Goal: Book appointment/travel/reservation

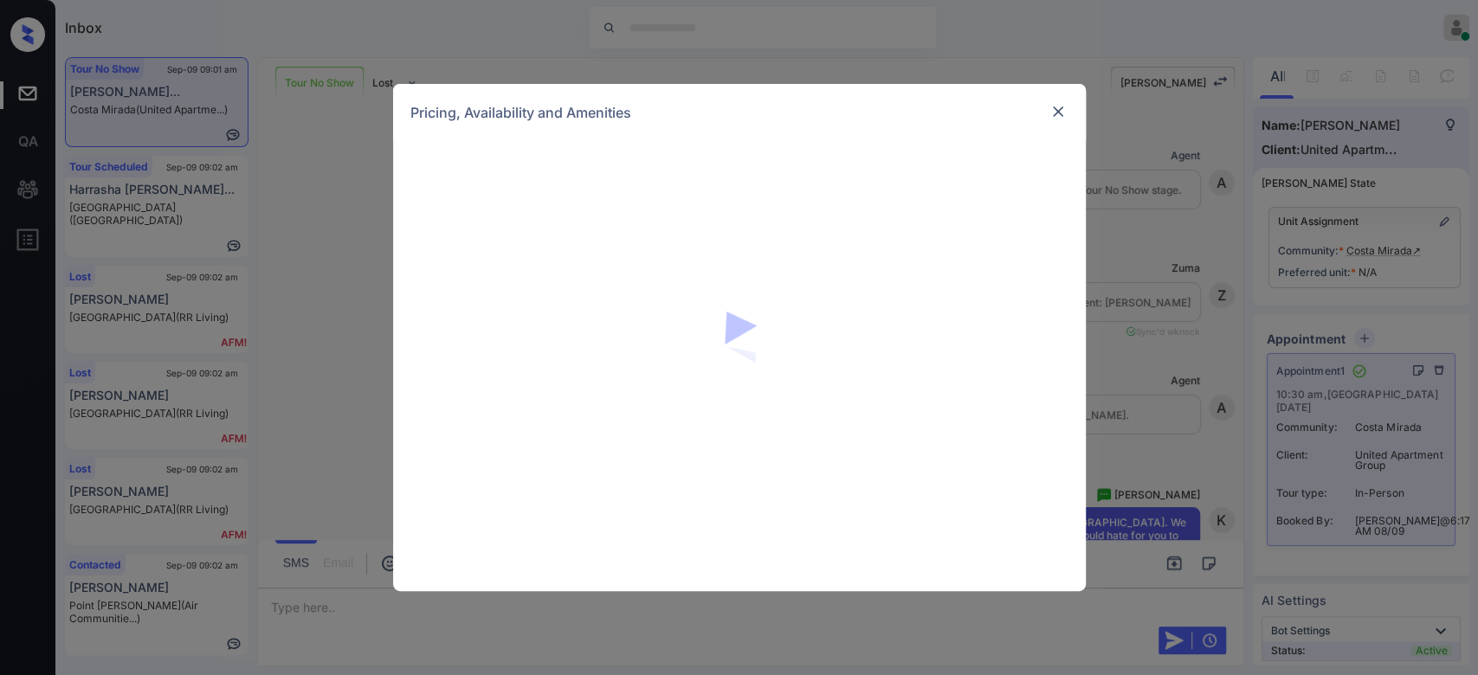
scroll to position [4319, 0]
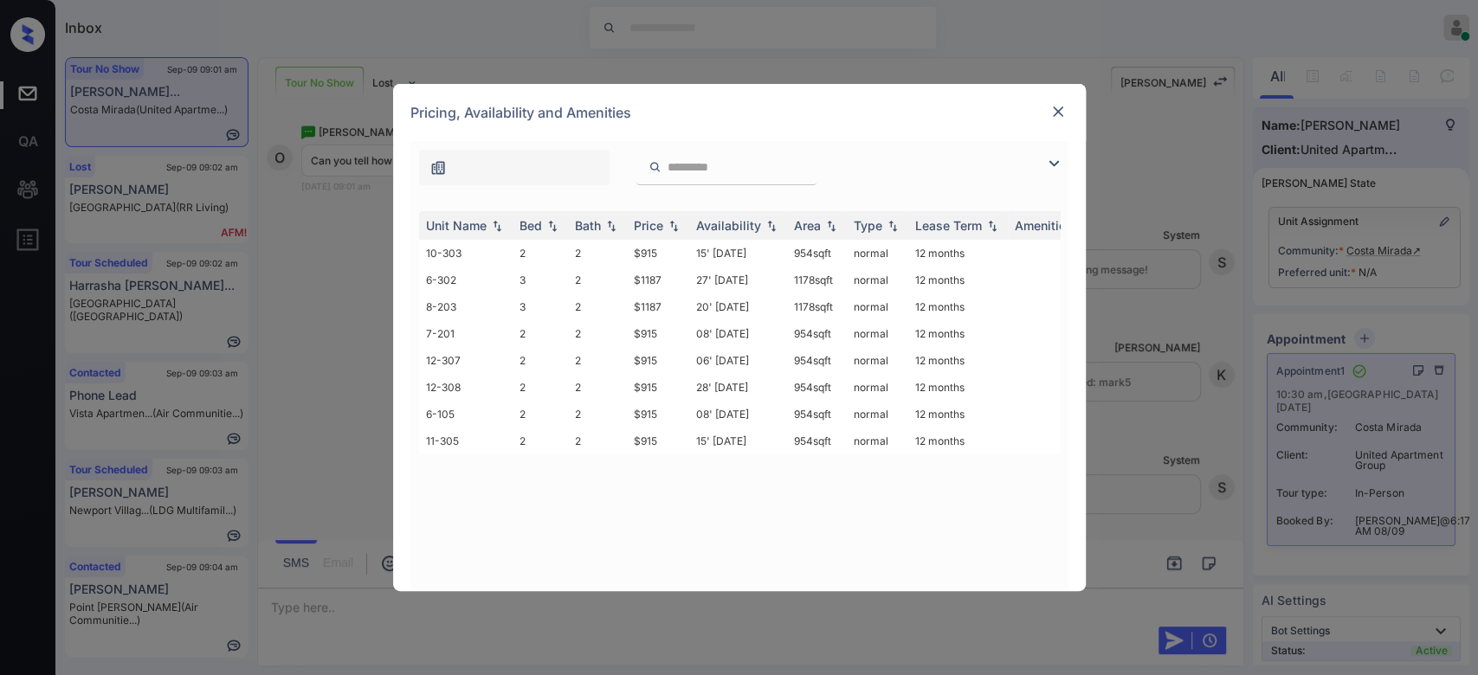
click at [1050, 116] on img at bounding box center [1057, 111] width 17 height 17
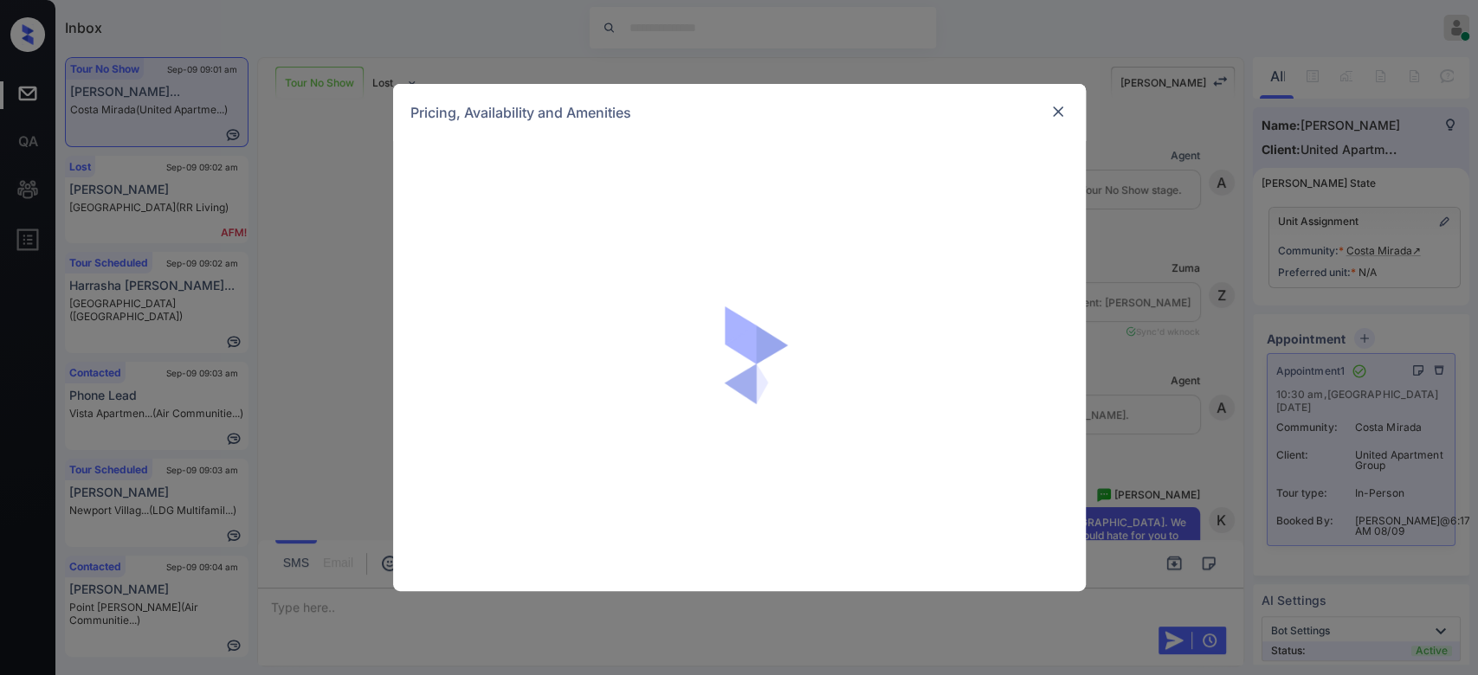
scroll to position [4319, 0]
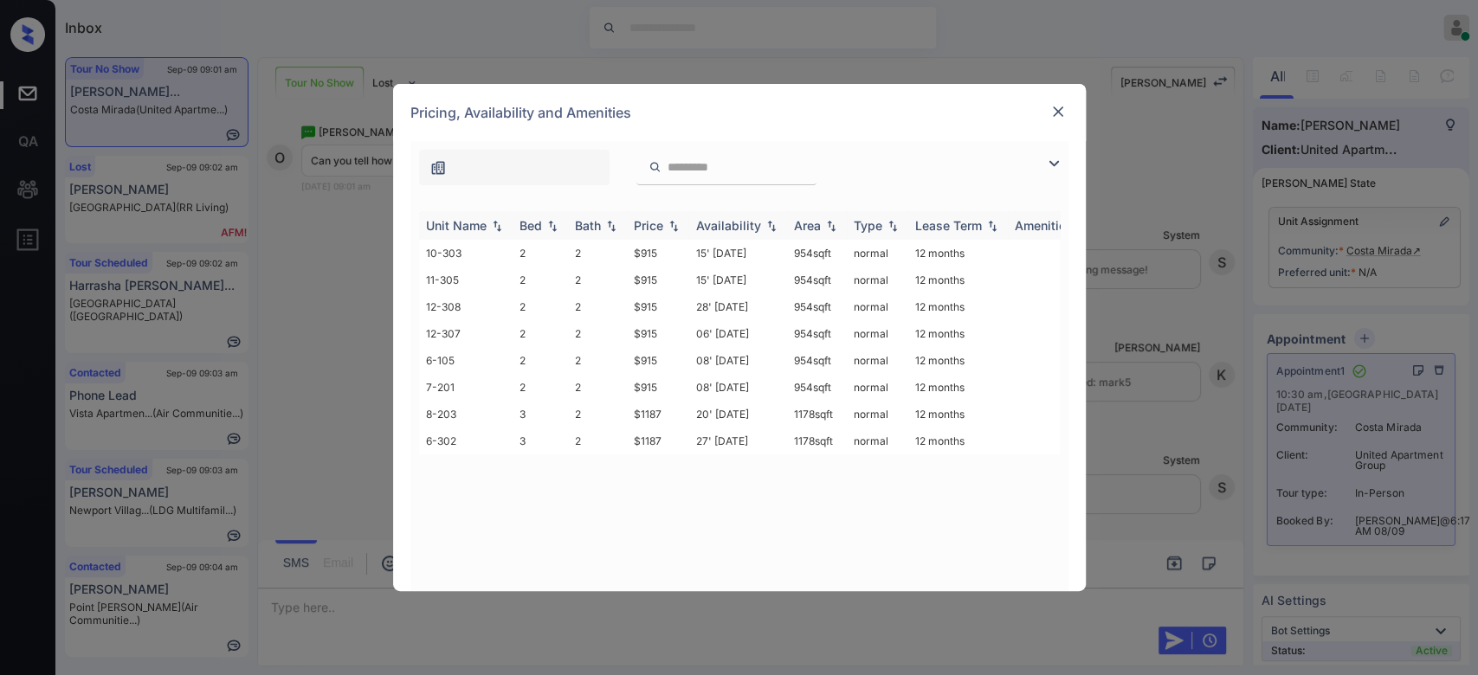
click at [643, 222] on div "Price" at bounding box center [648, 225] width 29 height 15
click at [645, 259] on td "$915" at bounding box center [658, 253] width 62 height 27
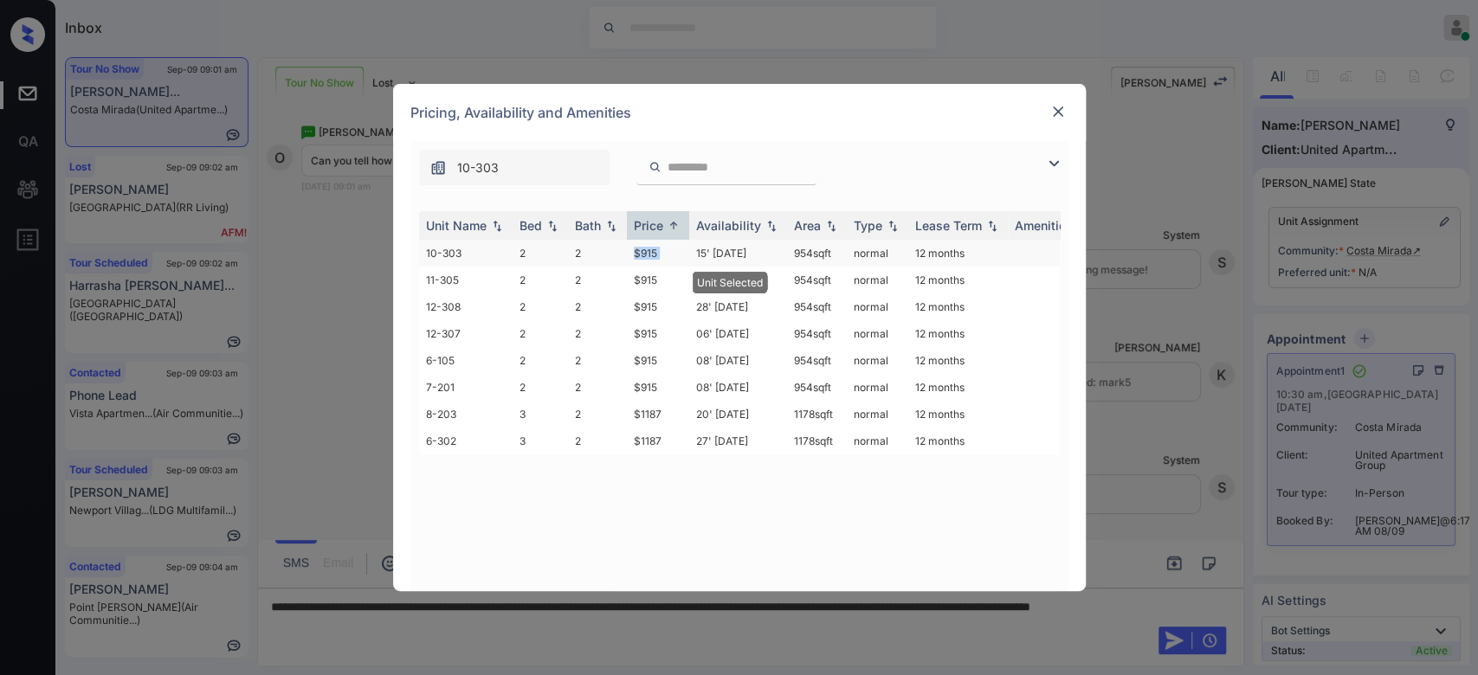
click at [645, 259] on td "$915" at bounding box center [658, 253] width 62 height 27
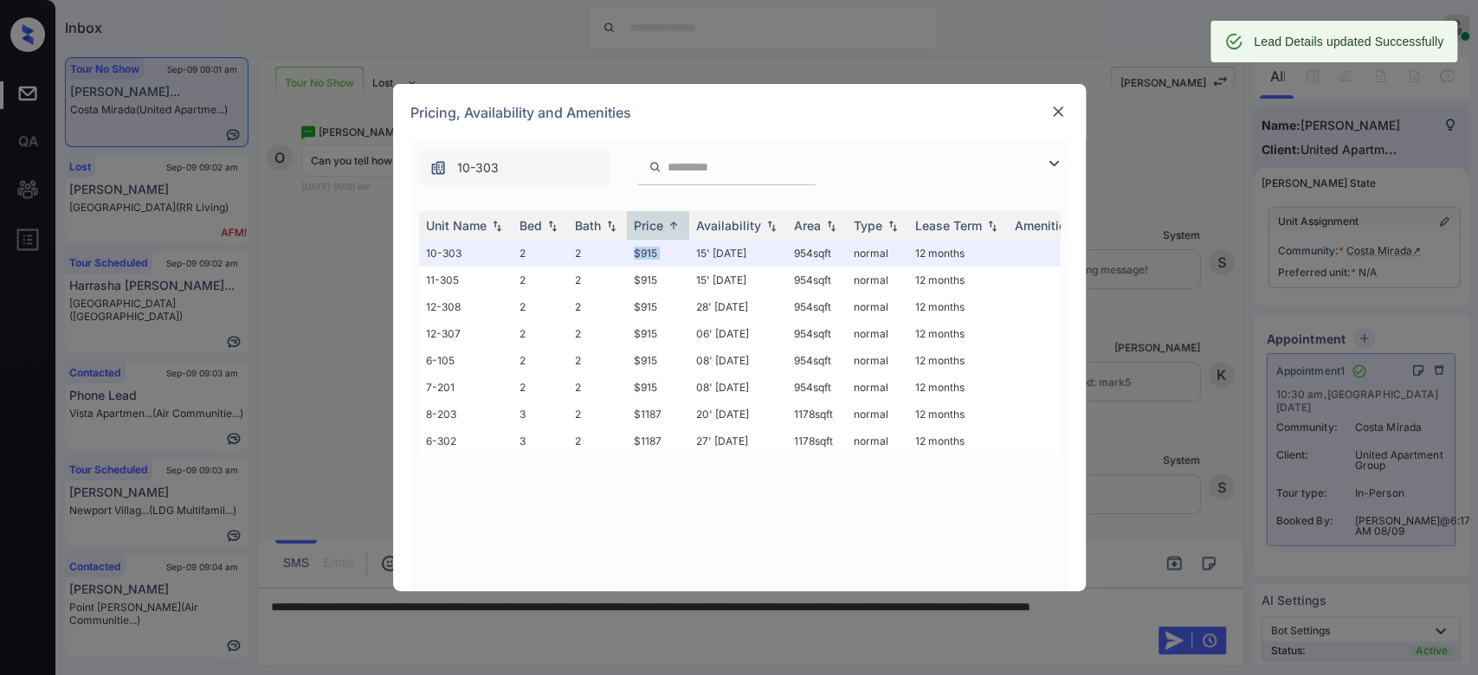
click at [1050, 118] on img at bounding box center [1057, 111] width 17 height 17
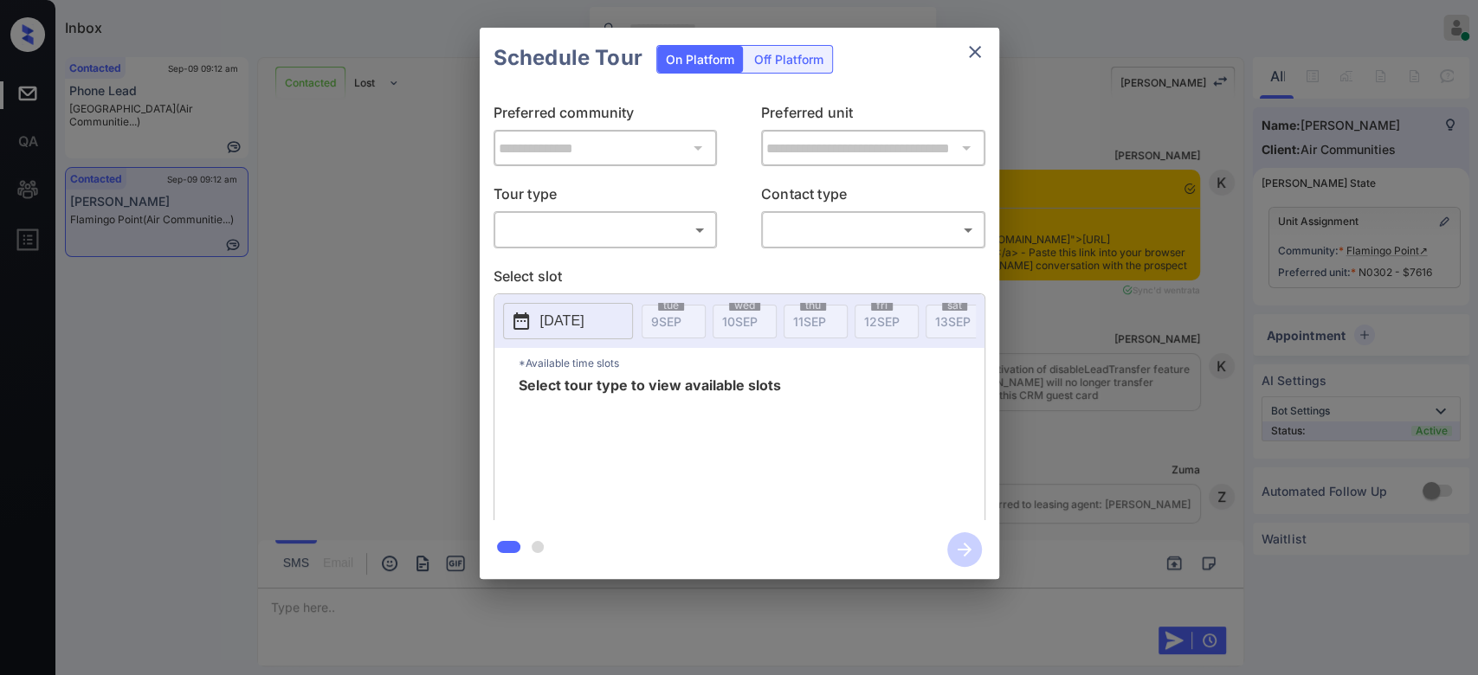
scroll to position [2560, 0]
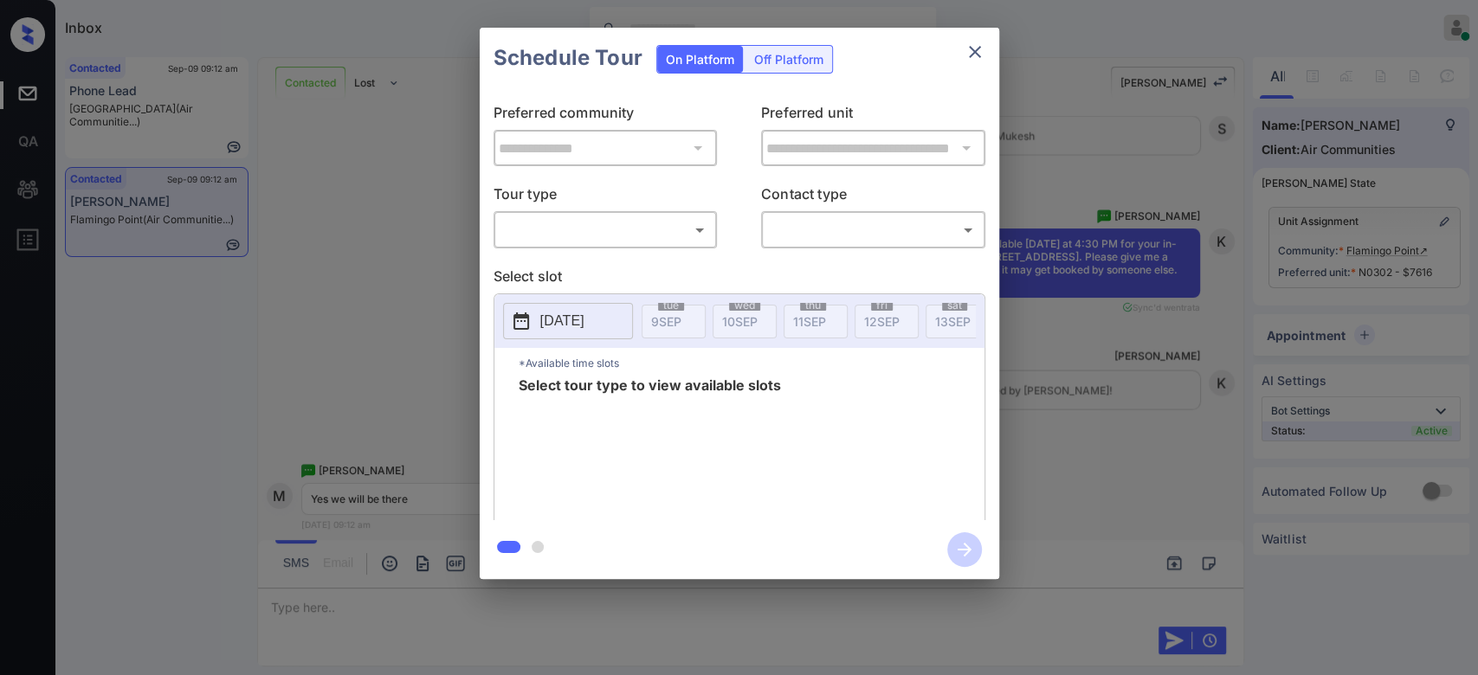
click at [635, 229] on body "Inbox Mukesh Online Set yourself offline Set yourself on break Profile Switch t…" at bounding box center [739, 337] width 1478 height 675
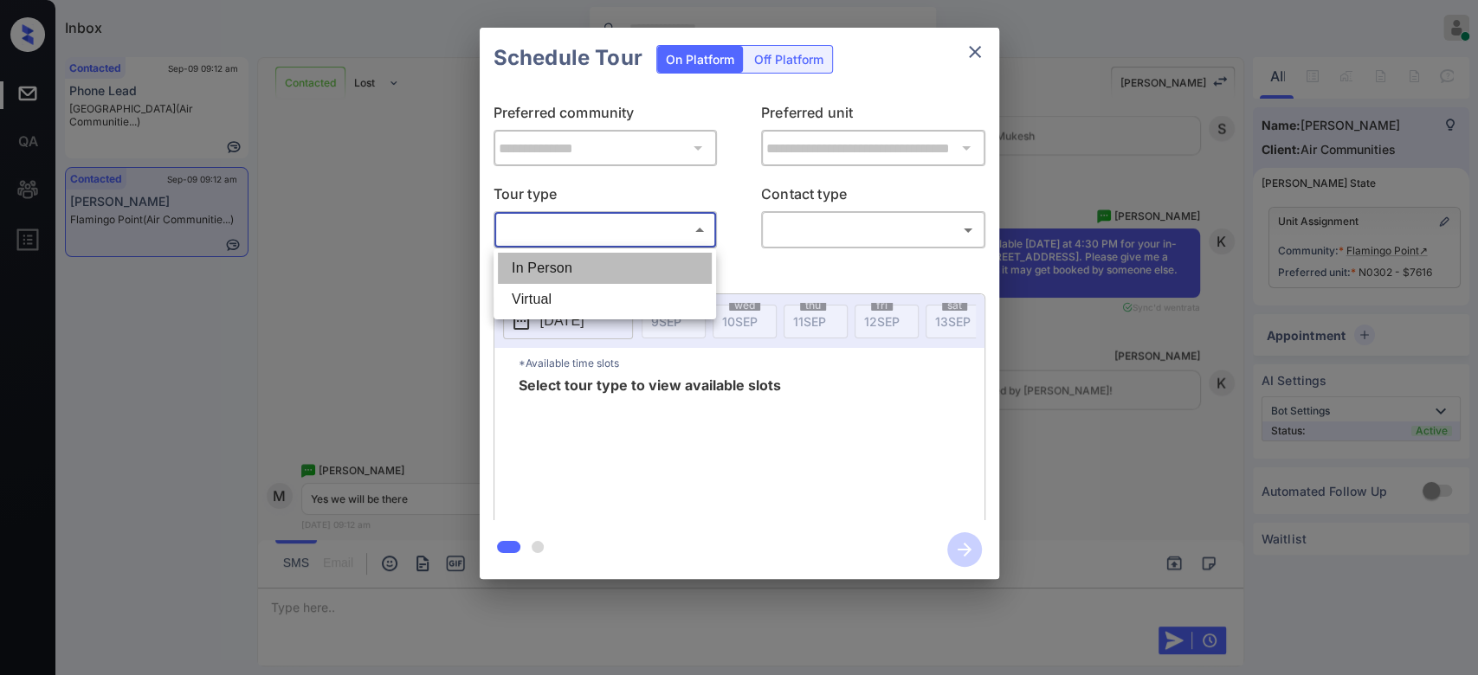
click at [577, 268] on li "In Person" at bounding box center [605, 268] width 214 height 31
type input "********"
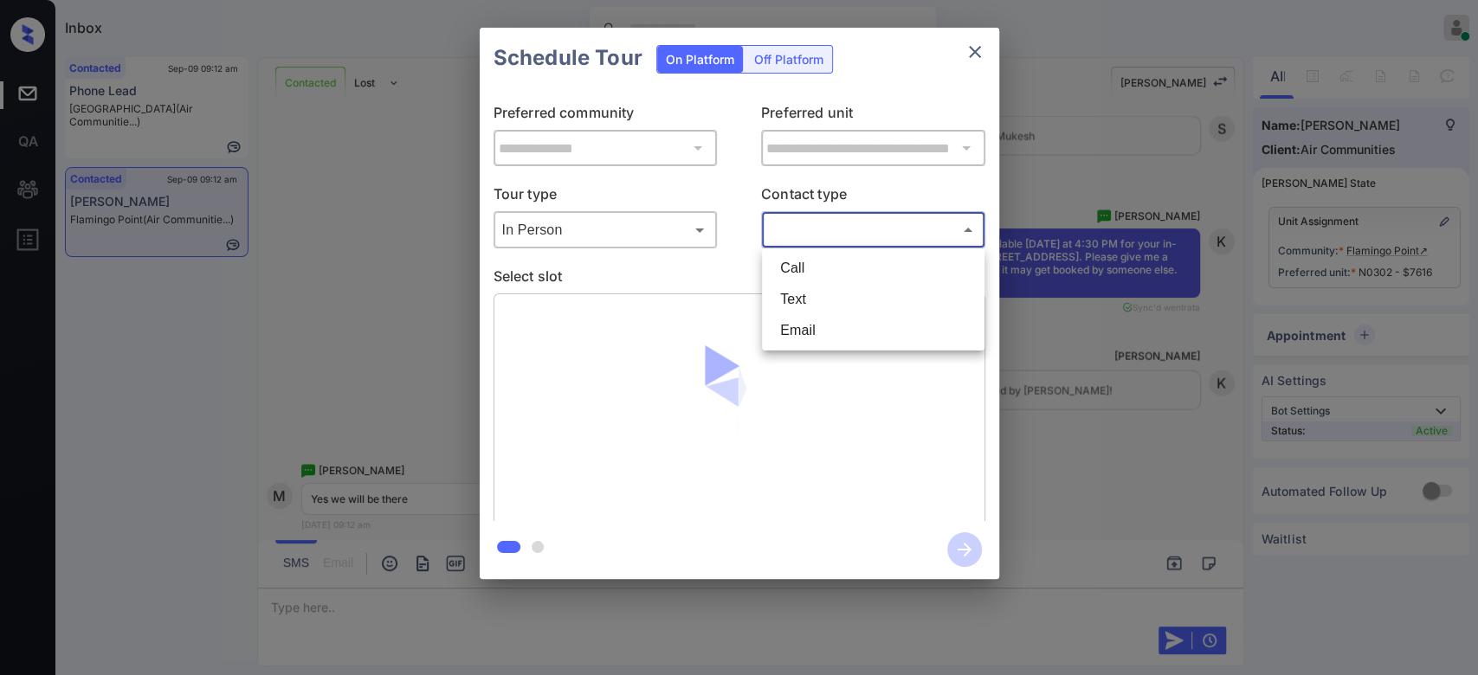
click at [855, 226] on body "Inbox Mukesh Online Set yourself offline Set yourself on break Profile Switch t…" at bounding box center [739, 337] width 1478 height 675
click at [818, 301] on li "Text" at bounding box center [873, 299] width 214 height 31
type input "****"
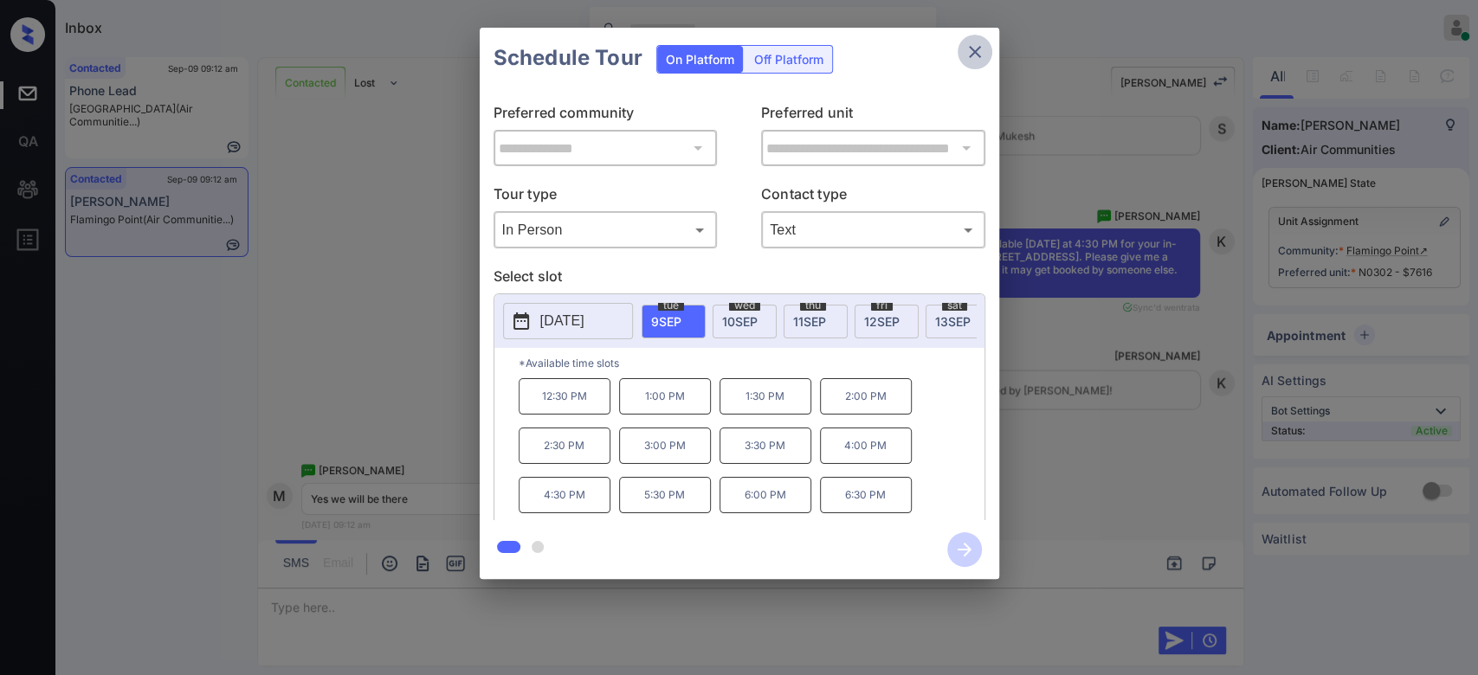
click at [970, 55] on icon "close" at bounding box center [975, 52] width 12 height 12
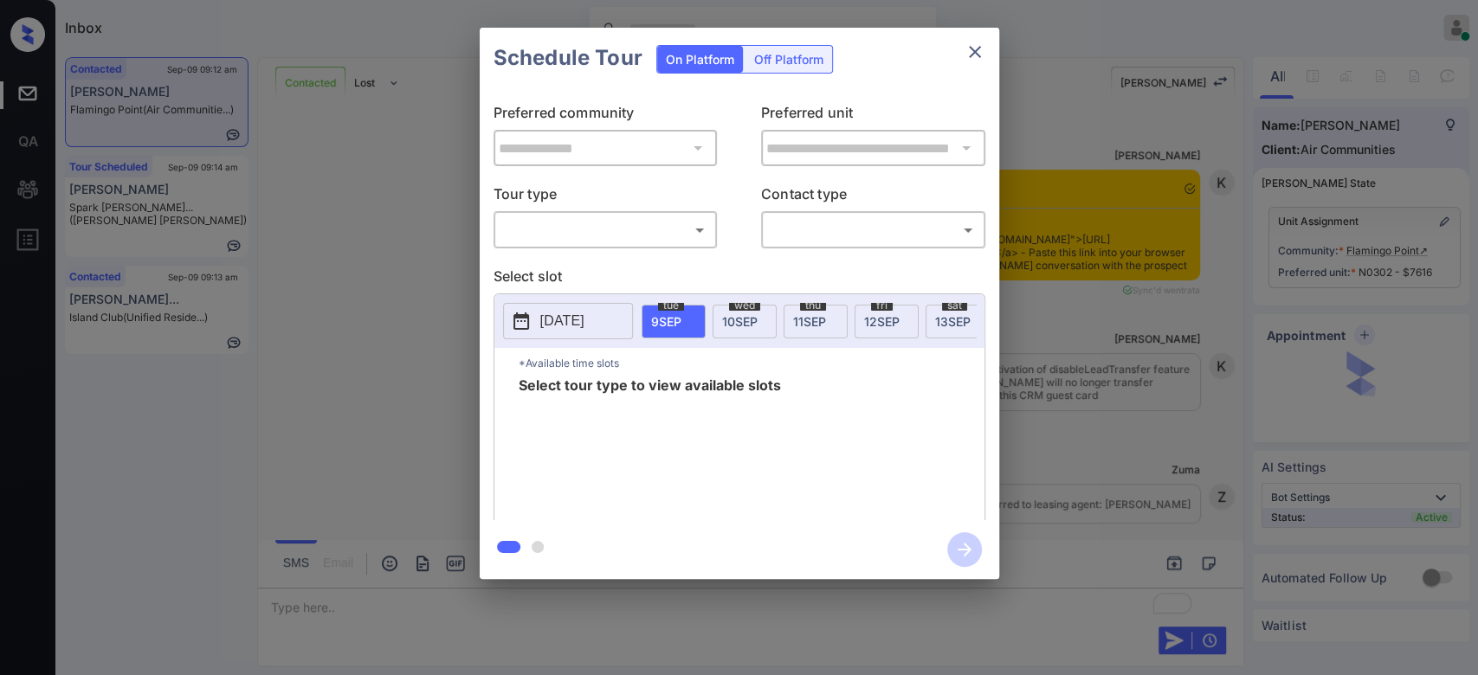
scroll to position [3094, 0]
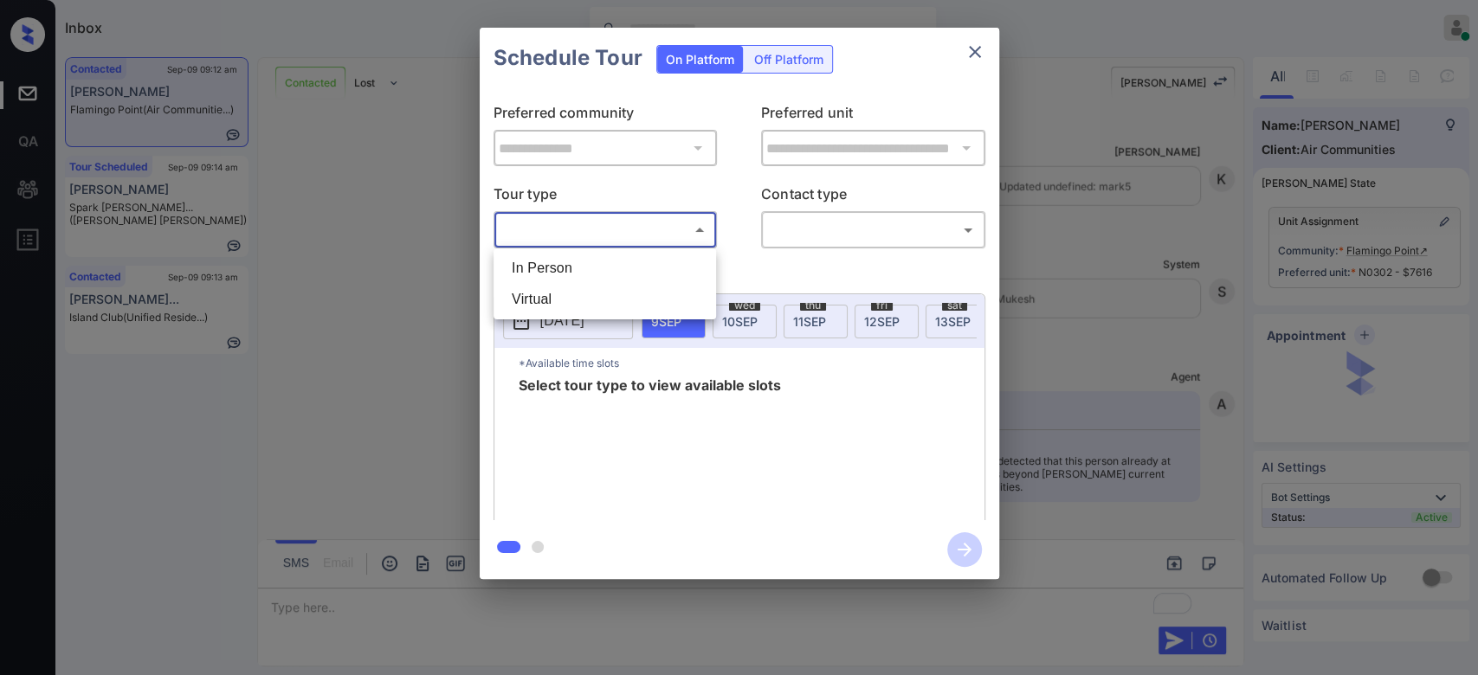
click at [644, 224] on body "Inbox Mukesh Online Set yourself offline Set yourself on break Profile Switch t…" at bounding box center [739, 337] width 1478 height 675
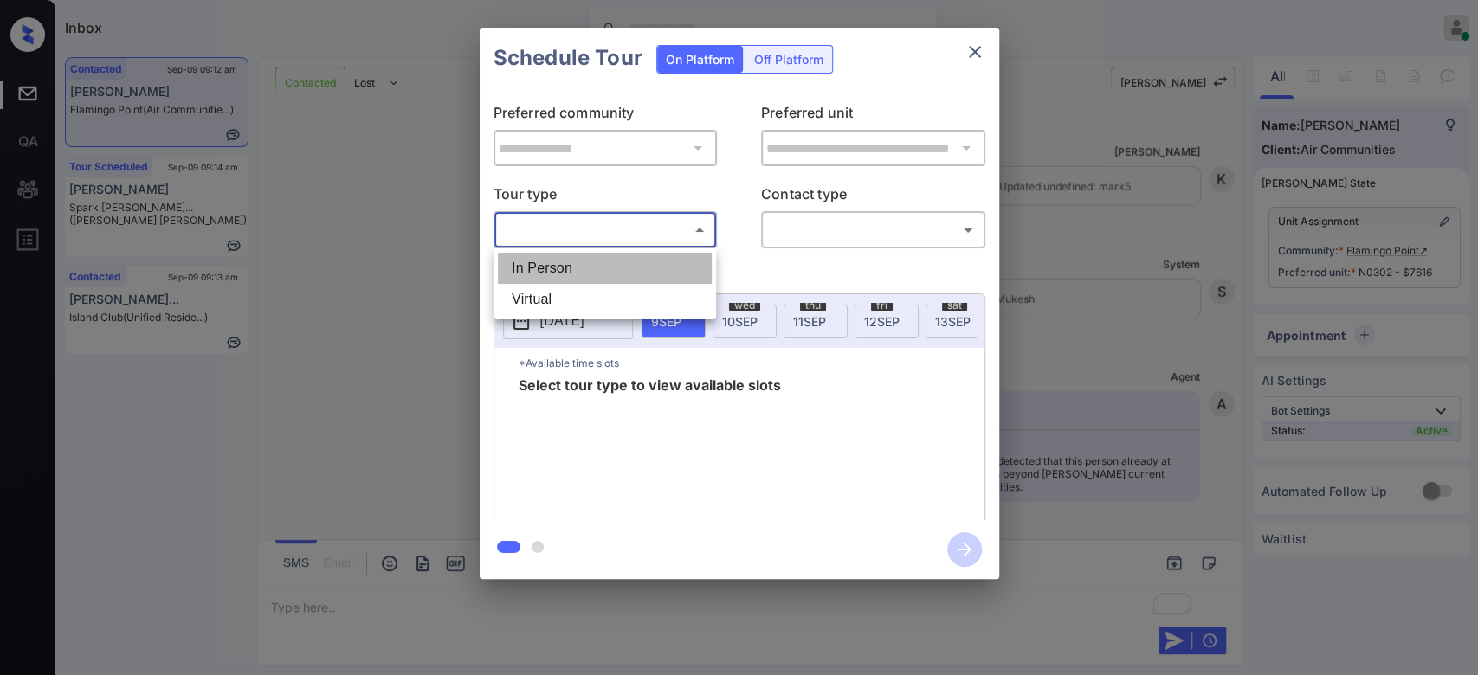
click at [555, 278] on li "In Person" at bounding box center [605, 268] width 214 height 31
type input "********"
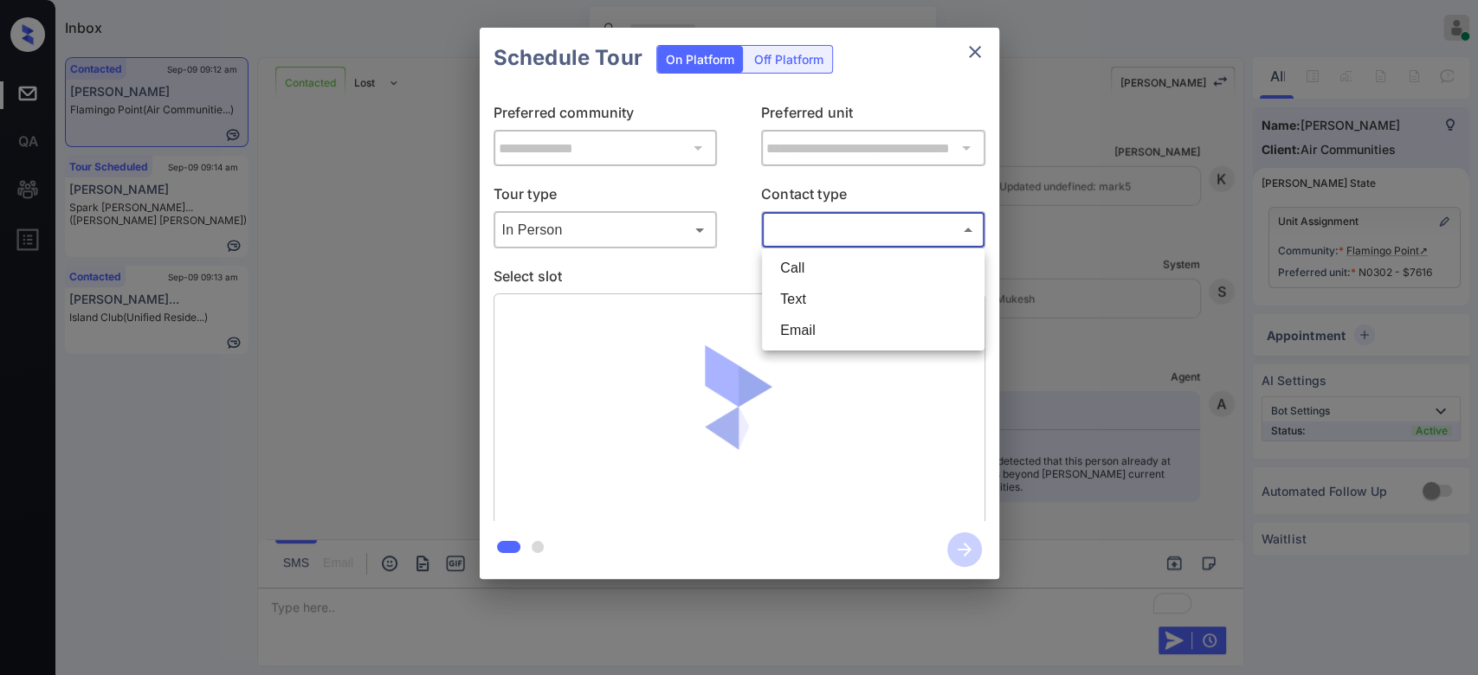
drag, startPoint x: 829, startPoint y: 225, endPoint x: 810, endPoint y: 301, distance: 78.3
click at [810, 301] on body "Inbox Mukesh Online Set yourself offline Set yourself on break Profile Switch t…" at bounding box center [739, 337] width 1478 height 675
click at [810, 301] on li "Text" at bounding box center [873, 299] width 214 height 31
type input "****"
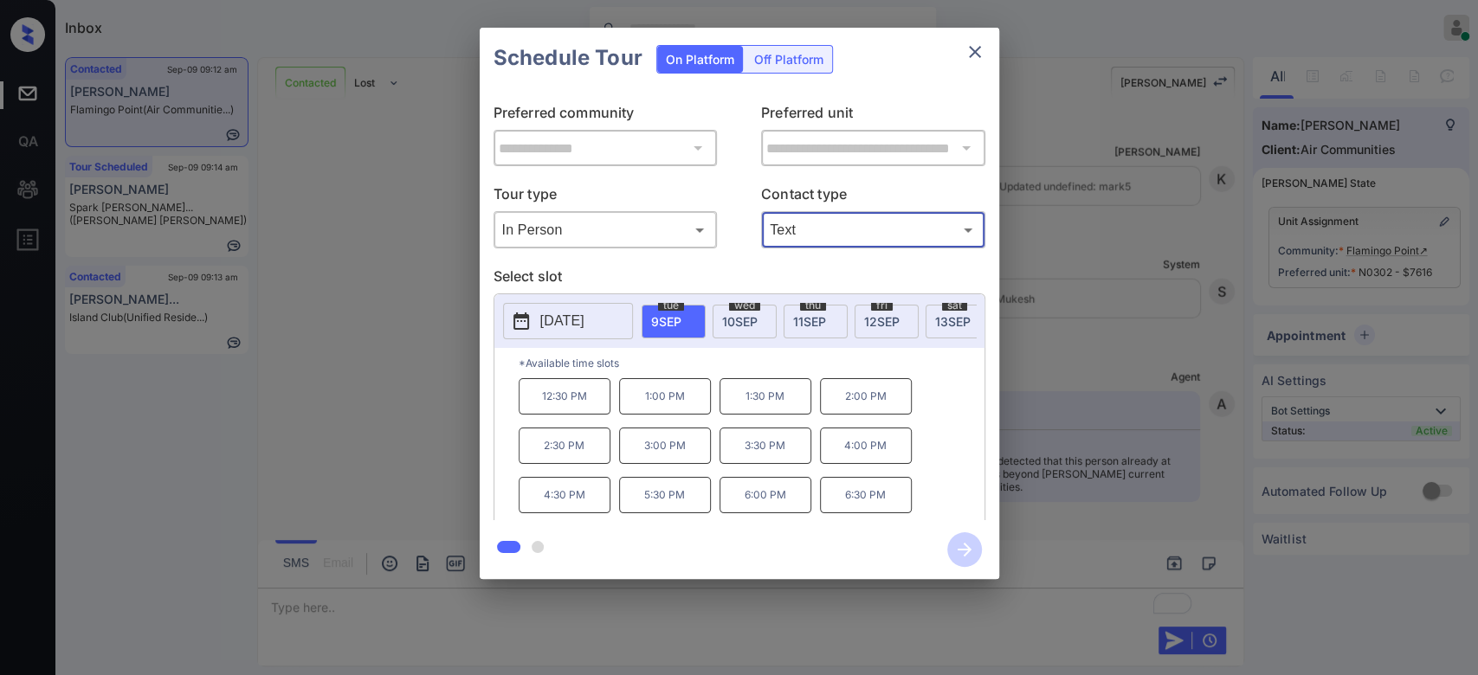
click at [584, 495] on p "4:30 PM" at bounding box center [565, 495] width 92 height 36
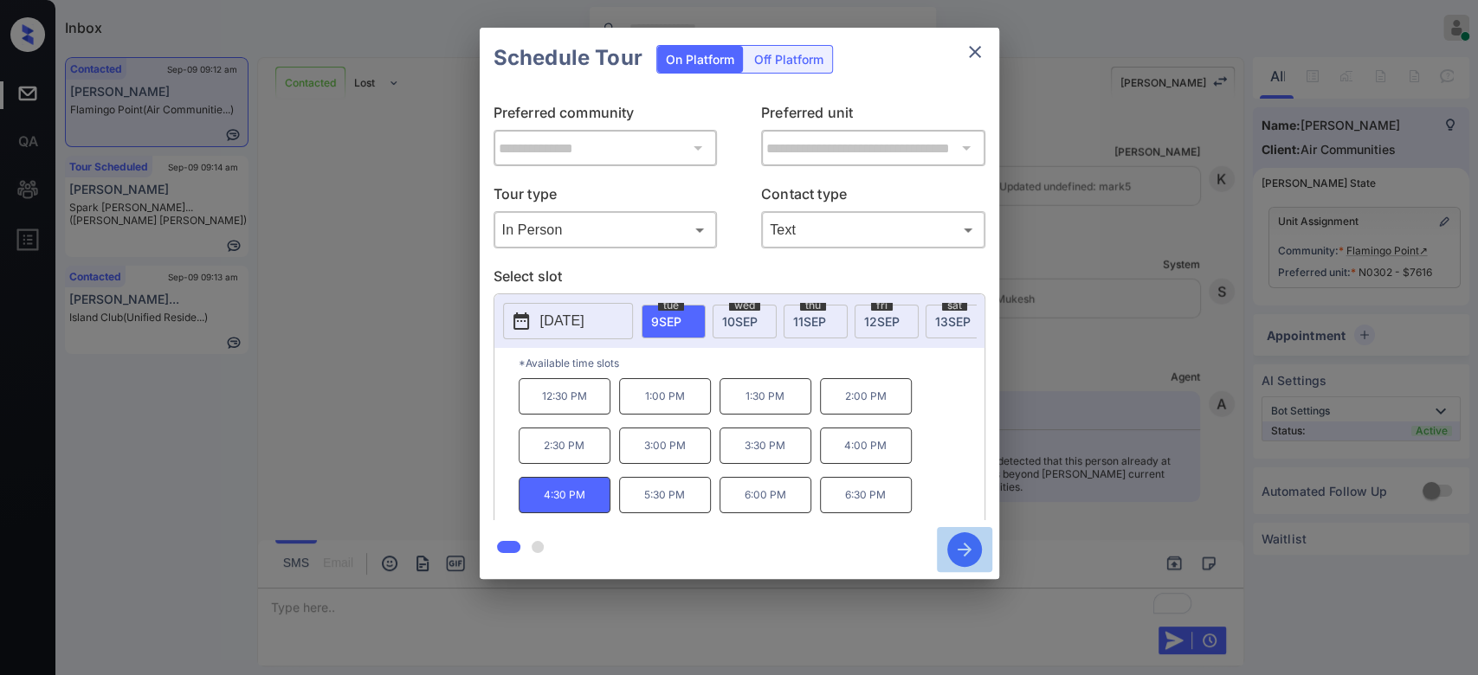
click at [960, 545] on icon "button" at bounding box center [964, 549] width 35 height 35
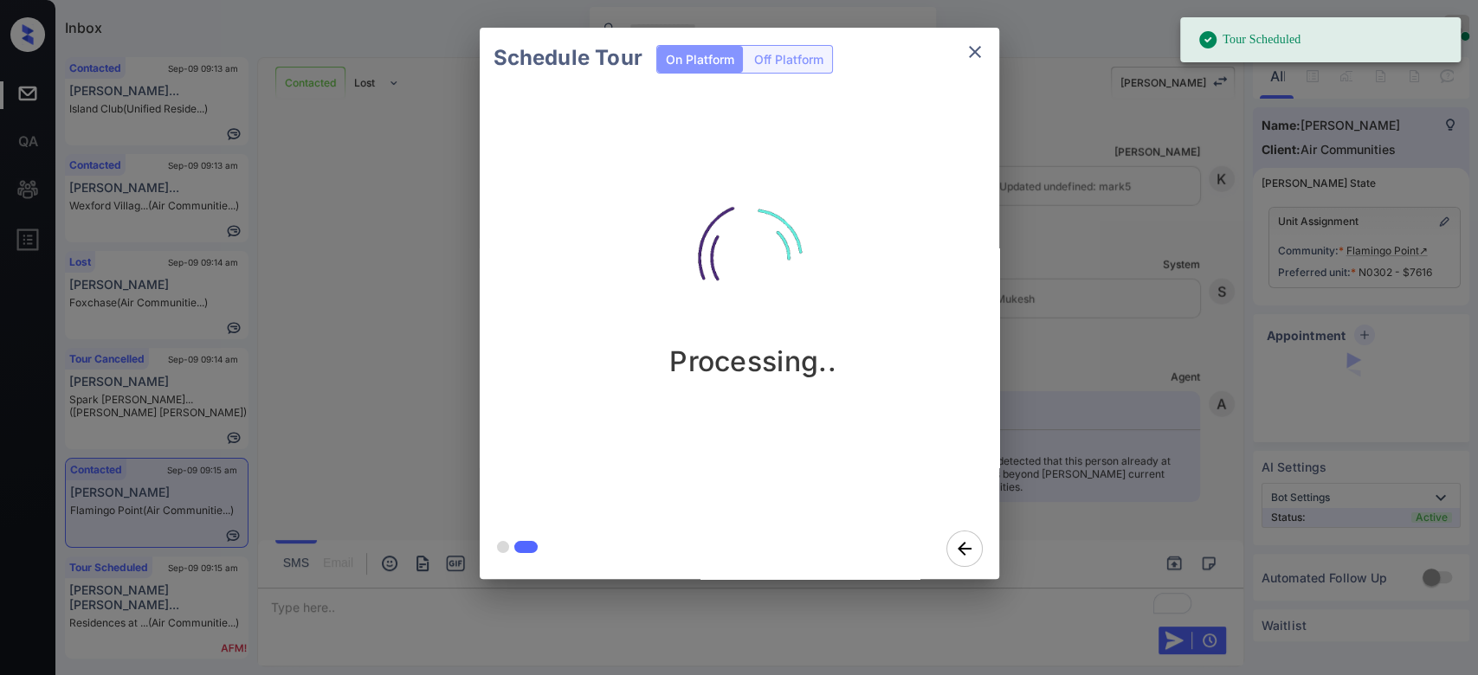
click at [1041, 242] on div "Schedule Tour On Platform Off Platform Processing.." at bounding box center [739, 303] width 1478 height 607
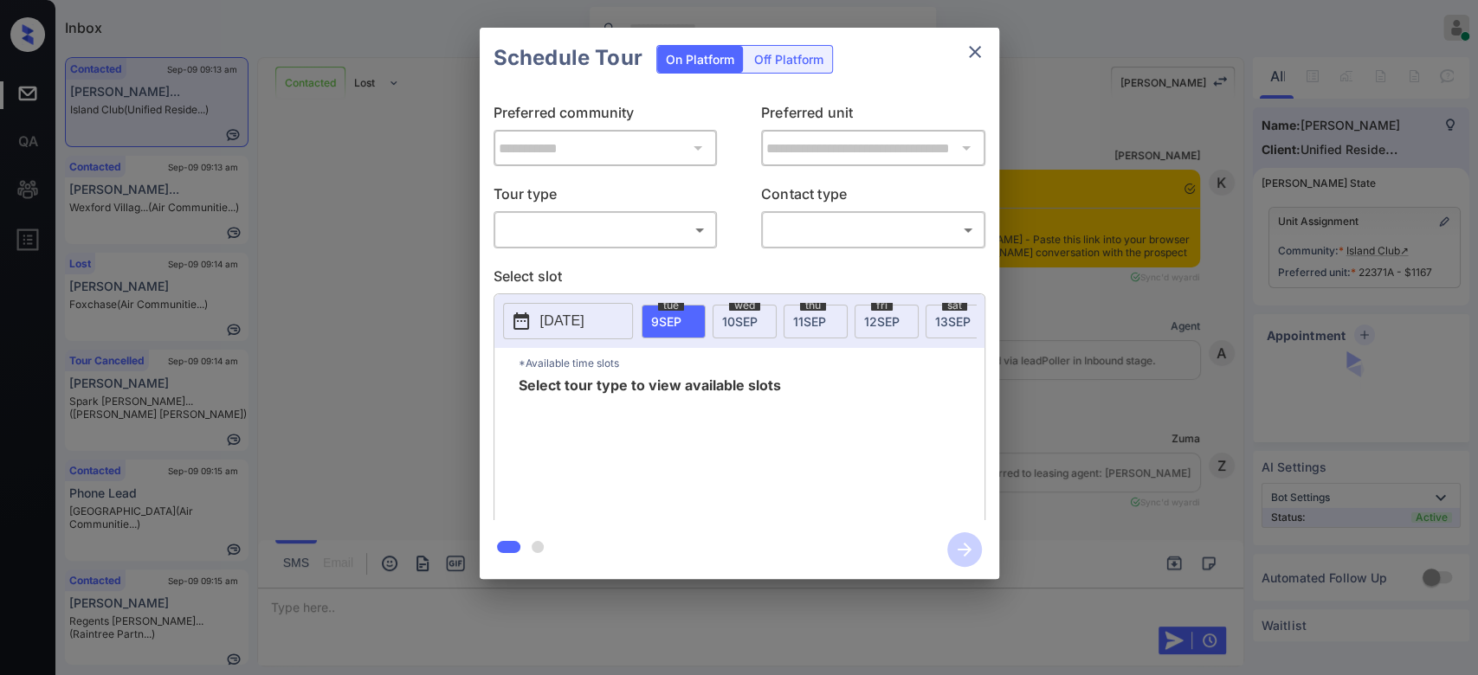
scroll to position [1525, 0]
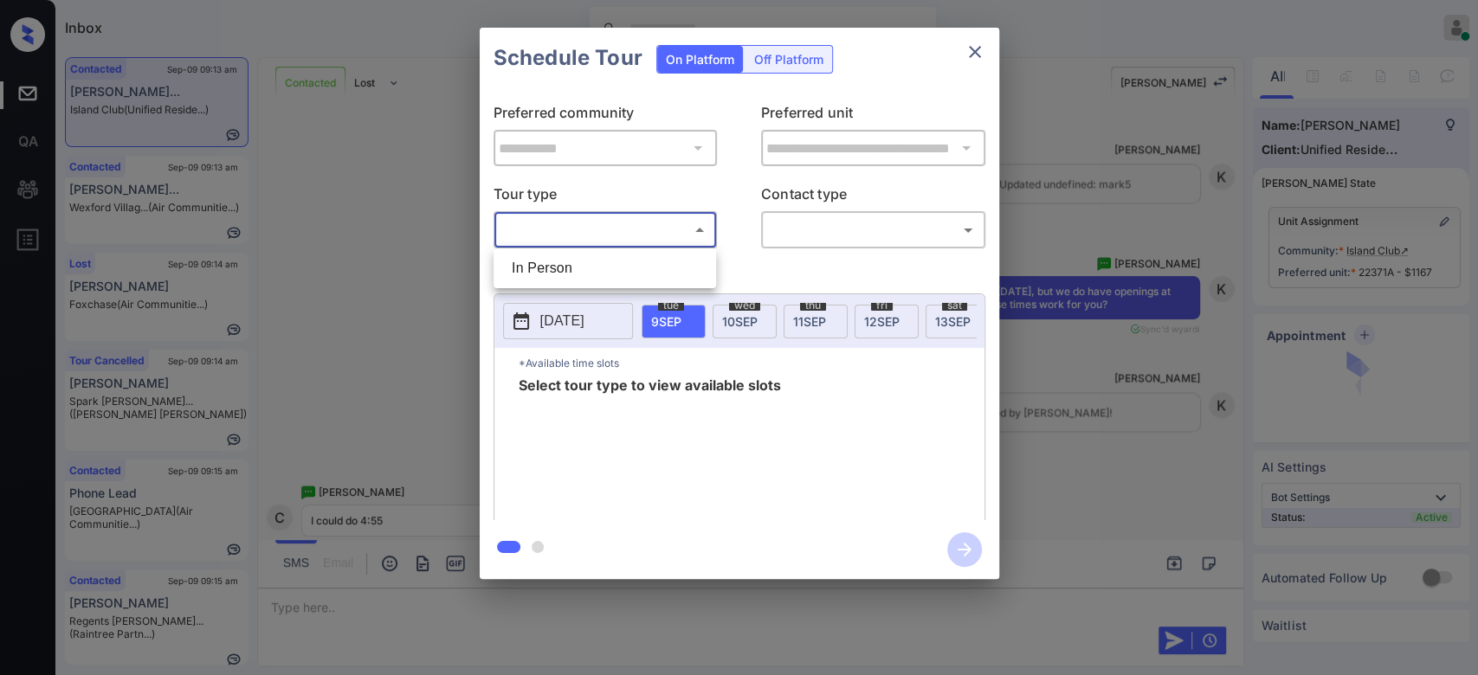
click at [660, 225] on body "Inbox Mukesh Online Set yourself offline Set yourself on break Profile Switch t…" at bounding box center [739, 337] width 1478 height 675
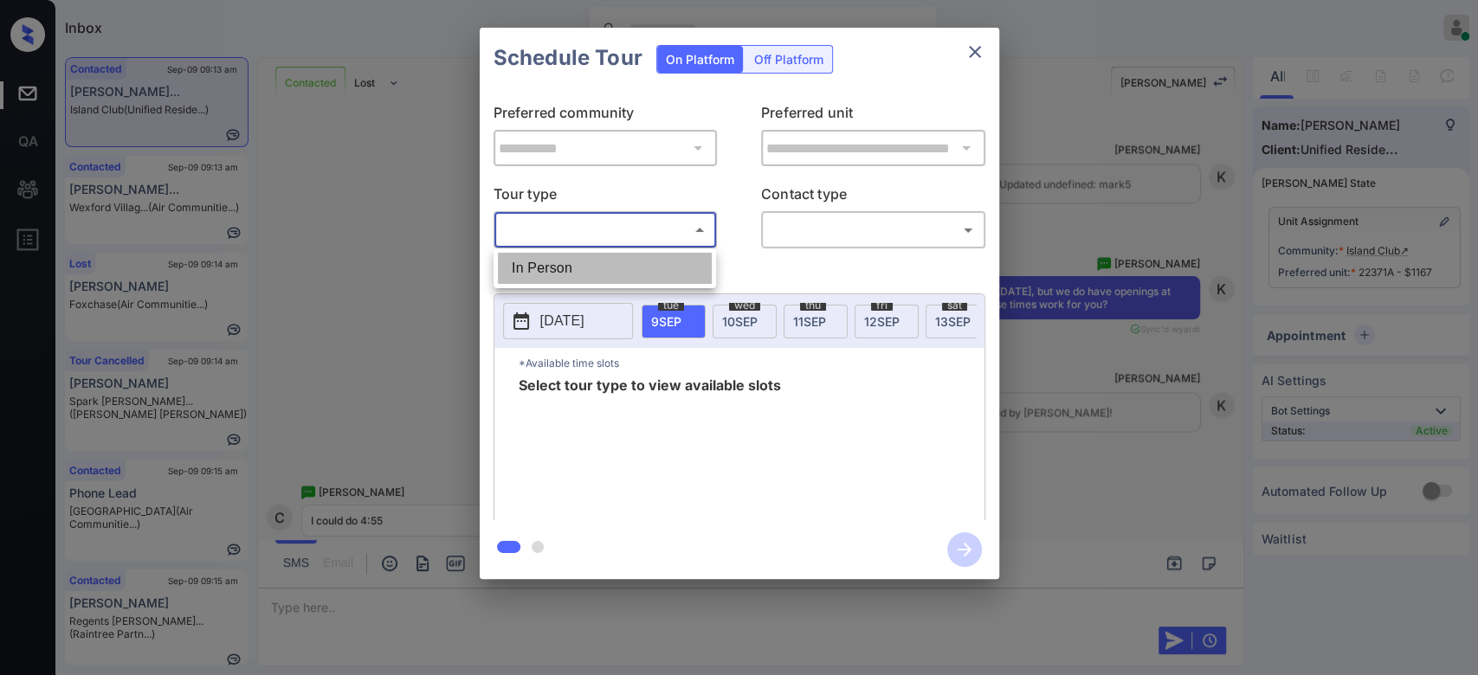
click at [583, 259] on li "In Person" at bounding box center [605, 268] width 214 height 31
type input "********"
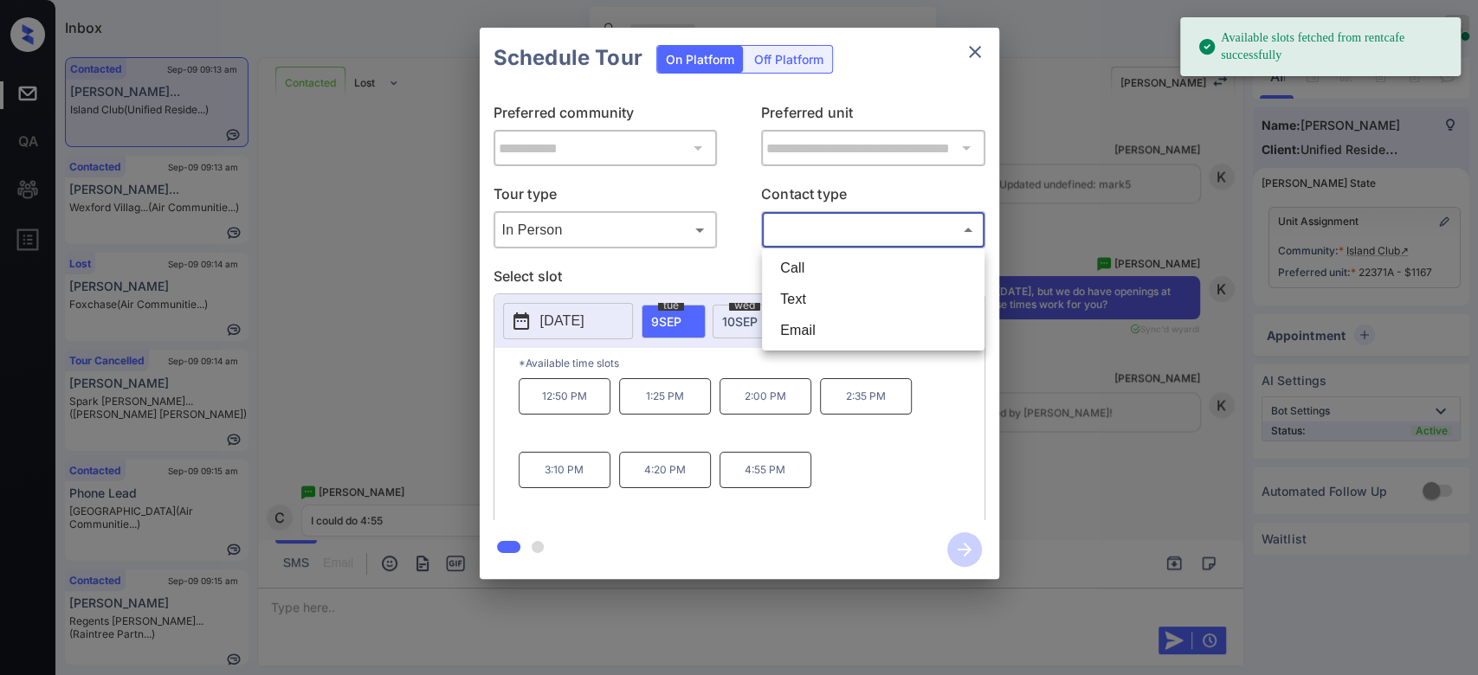
click at [829, 234] on body "Available slots fetched from rentcafe successfully Inbox Mukesh Online Set your…" at bounding box center [739, 337] width 1478 height 675
click at [823, 295] on li "Text" at bounding box center [873, 299] width 214 height 31
type input "****"
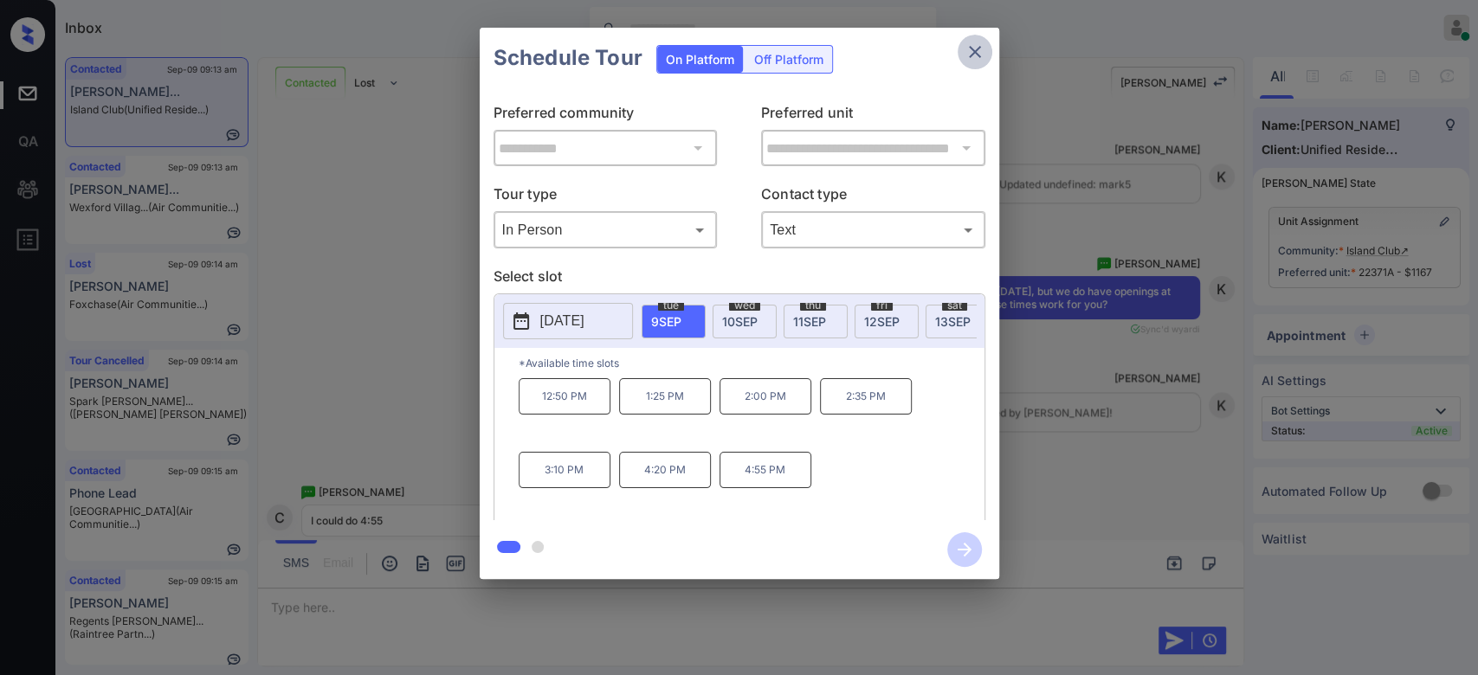
click at [985, 50] on button "close" at bounding box center [975, 52] width 35 height 35
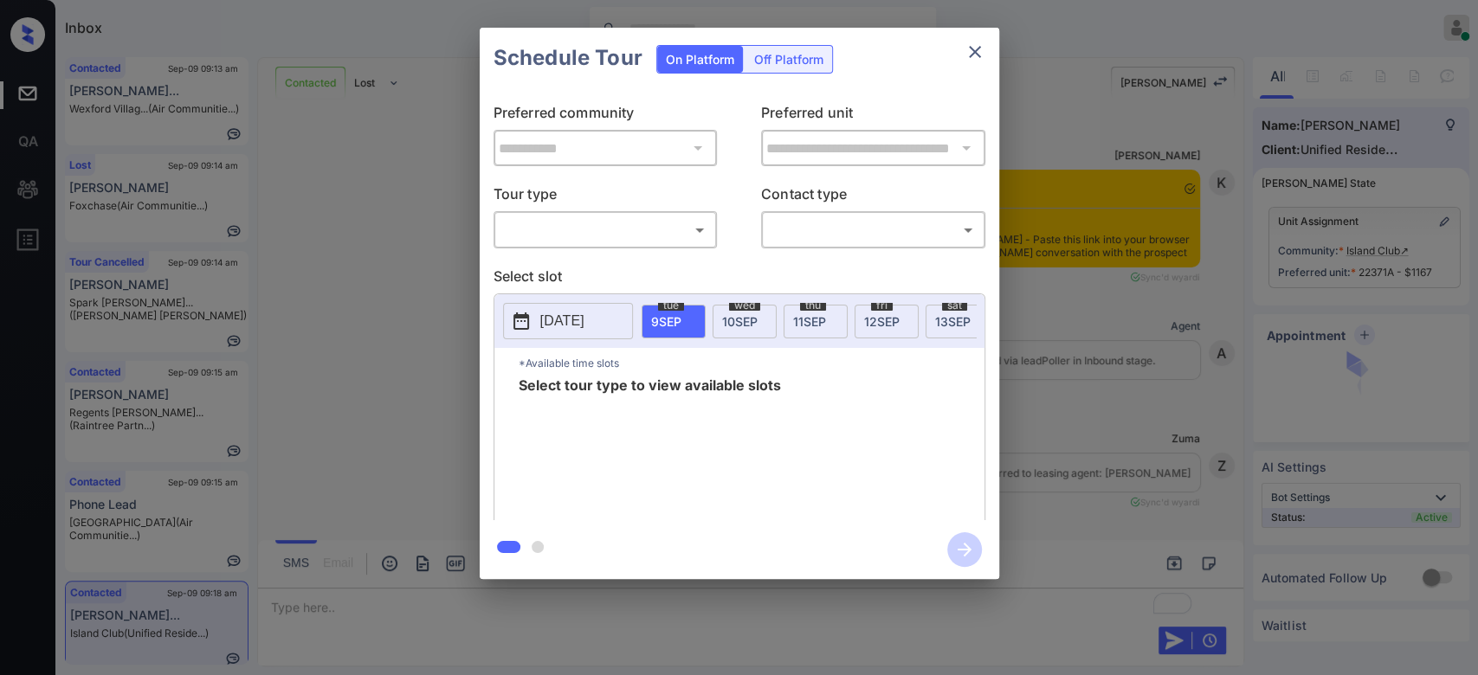
scroll to position [2016, 0]
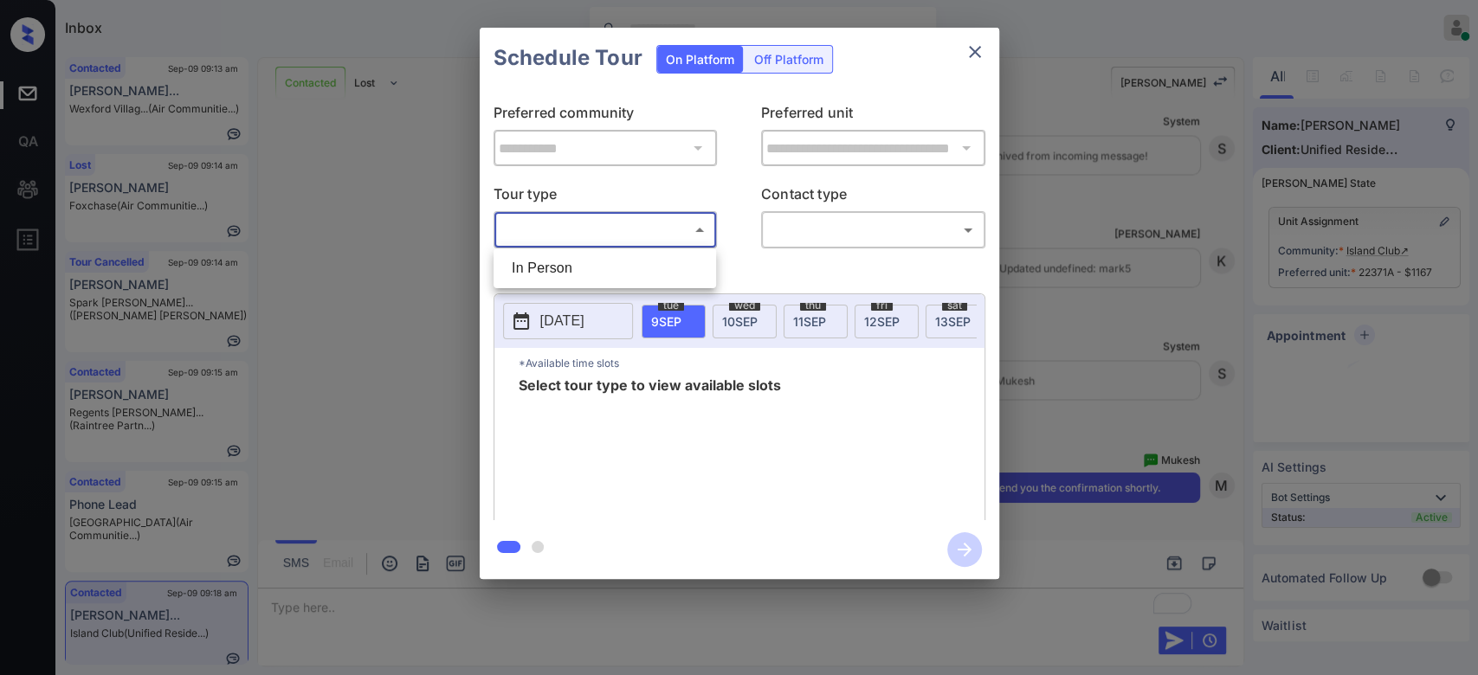
click at [693, 224] on body "Inbox Mukesh Online Set yourself offline Set yourself on break Profile Switch t…" at bounding box center [739, 337] width 1478 height 675
click at [593, 265] on li "In Person" at bounding box center [605, 268] width 214 height 31
type input "********"
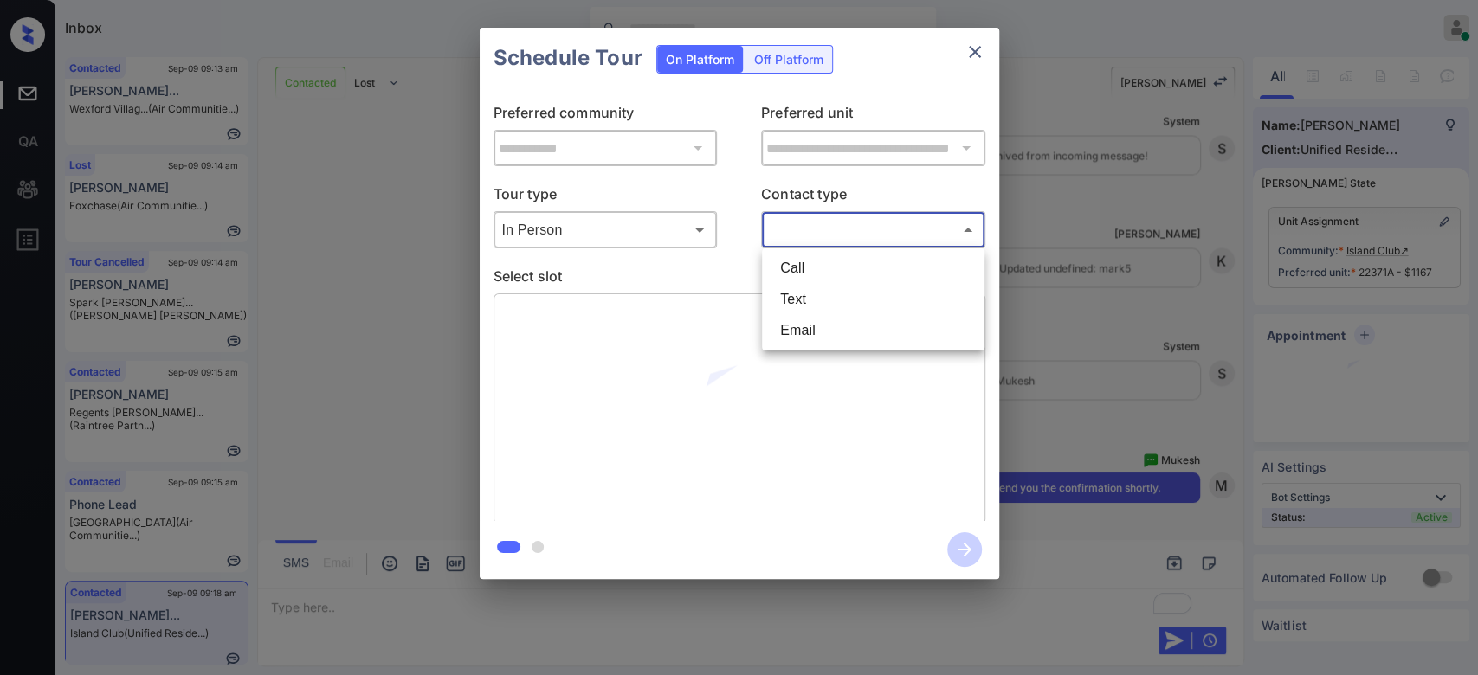
drag, startPoint x: 828, startPoint y: 233, endPoint x: 796, endPoint y: 300, distance: 74.0
click at [796, 300] on body "Inbox Mukesh Online Set yourself offline Set yourself on break Profile Switch t…" at bounding box center [739, 337] width 1478 height 675
click at [796, 300] on li "Text" at bounding box center [873, 299] width 214 height 31
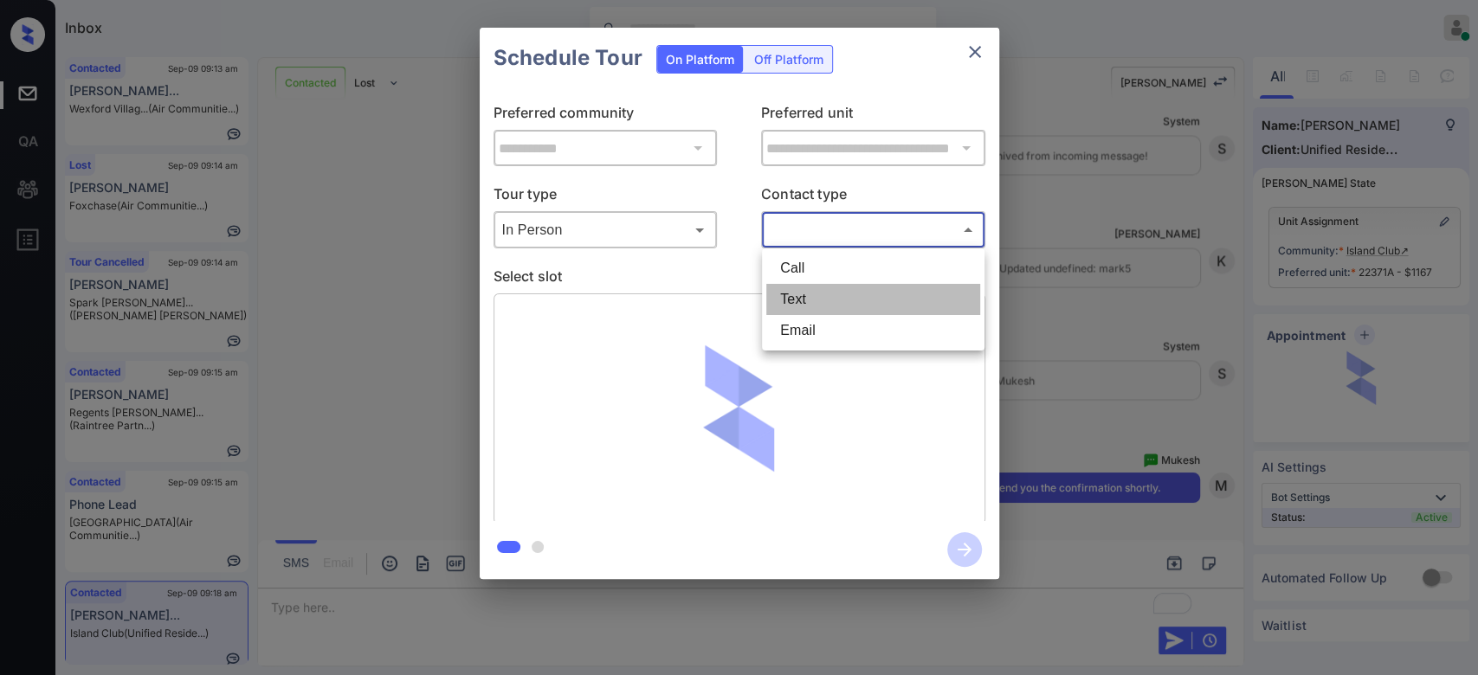
type input "****"
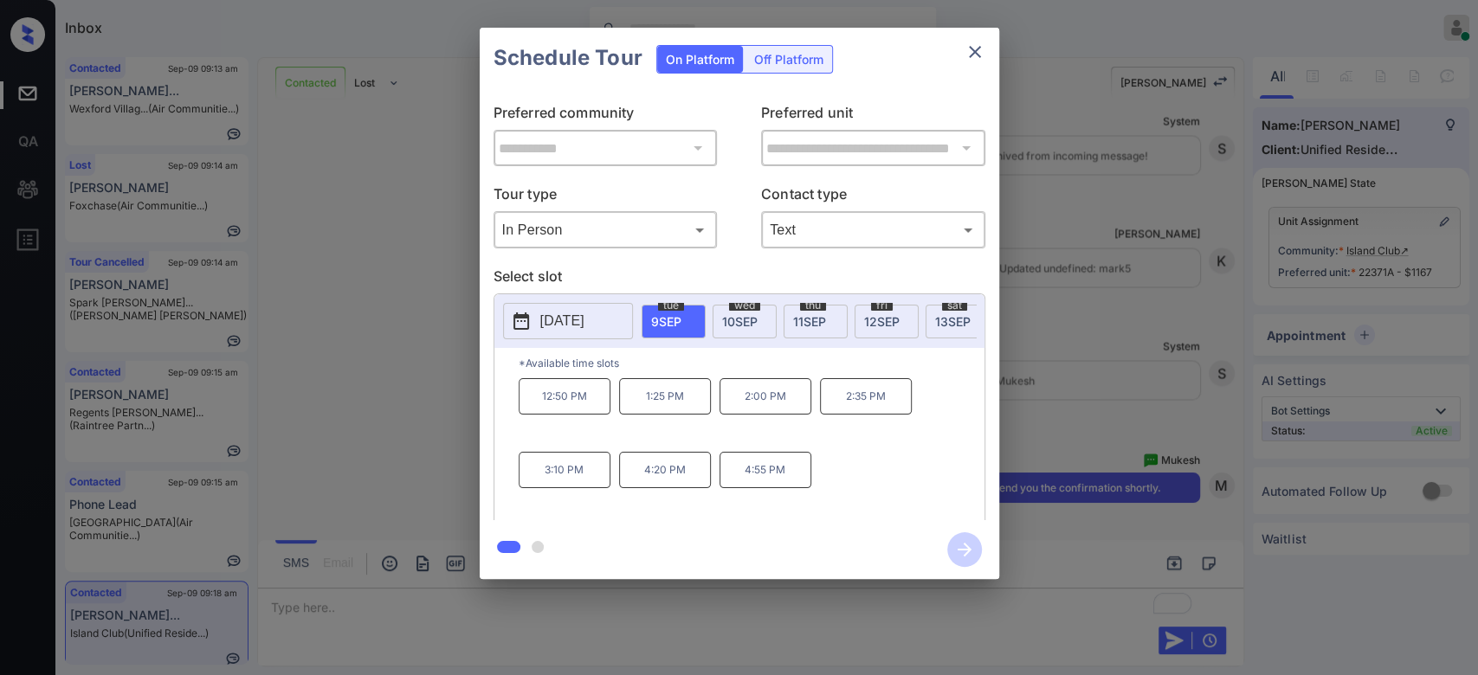
click at [758, 482] on p "4:55 PM" at bounding box center [765, 470] width 92 height 36
click at [957, 559] on icon "button" at bounding box center [964, 549] width 35 height 35
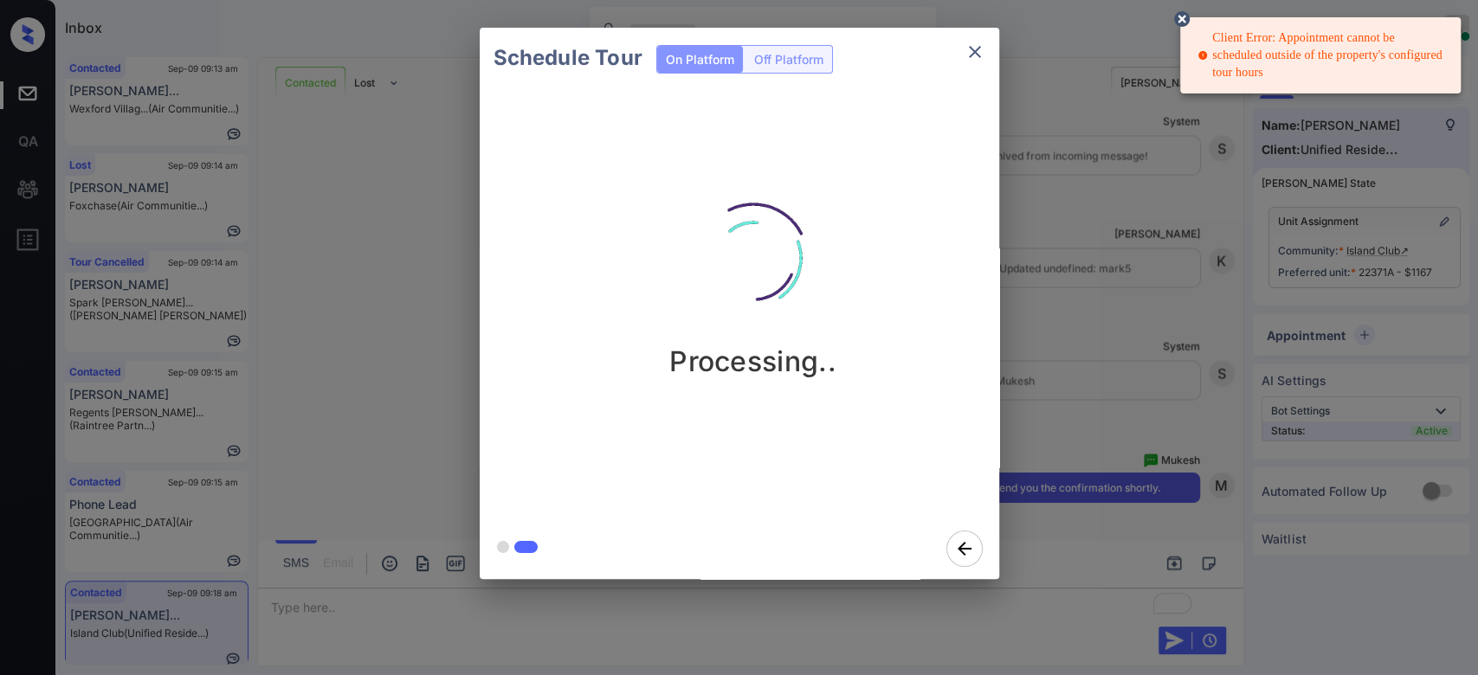
click at [1165, 322] on div "Schedule Tour On Platform Off Platform Processing.." at bounding box center [739, 303] width 1478 height 607
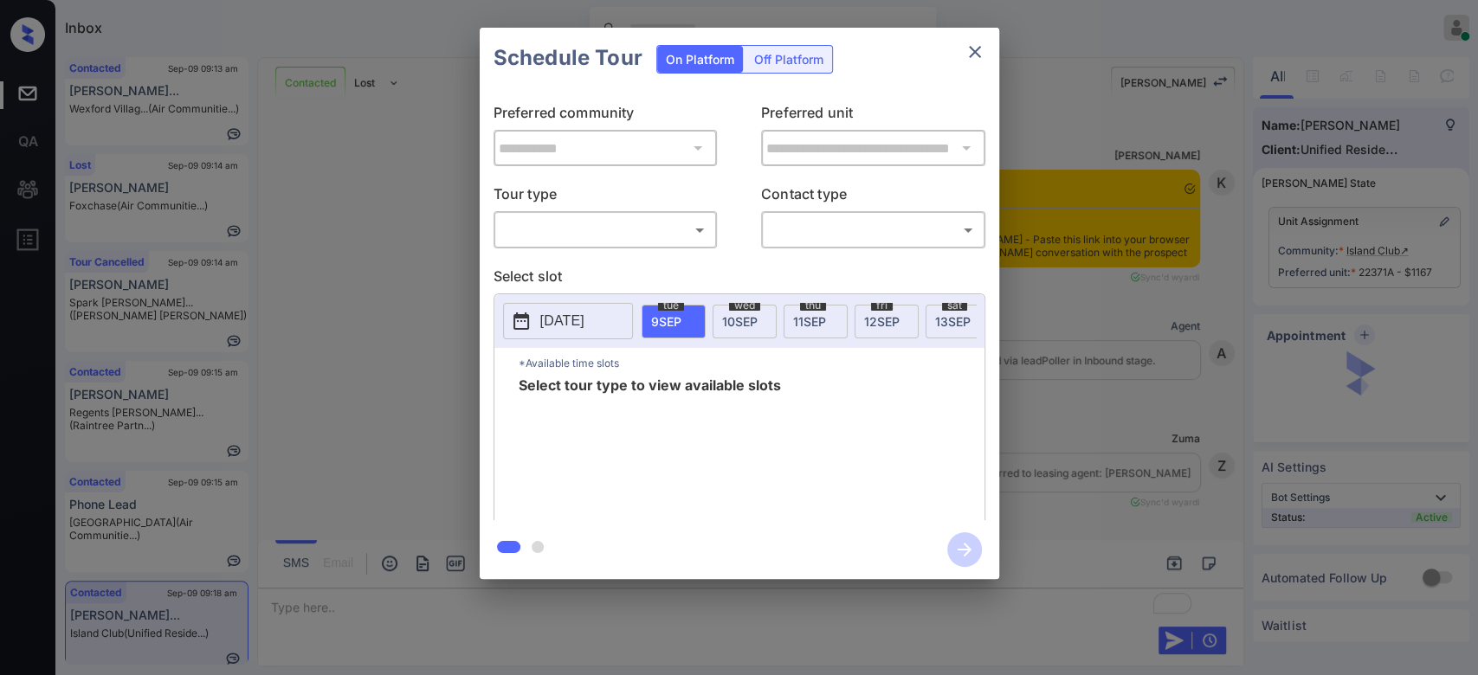
scroll to position [2345, 0]
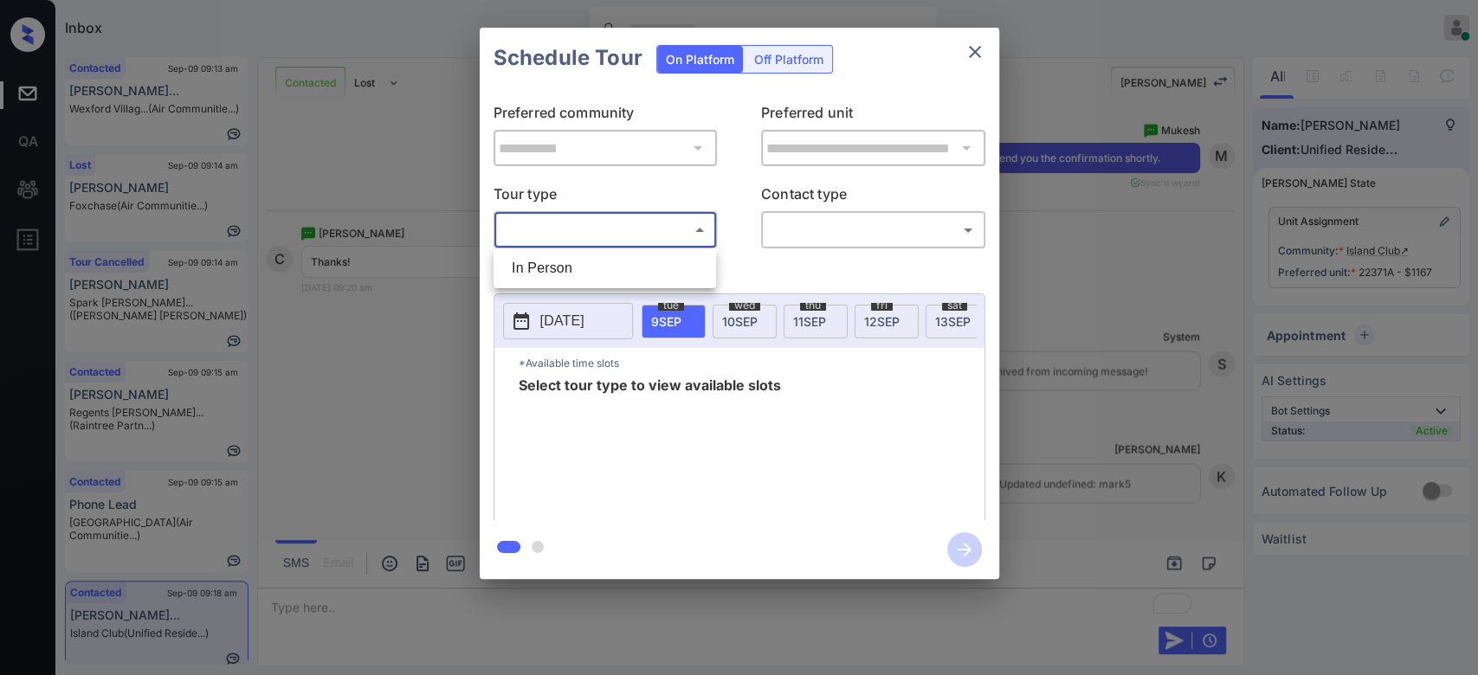
click at [648, 227] on body "Inbox Mukesh Online Set yourself offline Set yourself on break Profile Switch t…" at bounding box center [739, 337] width 1478 height 675
click at [571, 267] on li "In Person" at bounding box center [605, 268] width 214 height 31
type input "********"
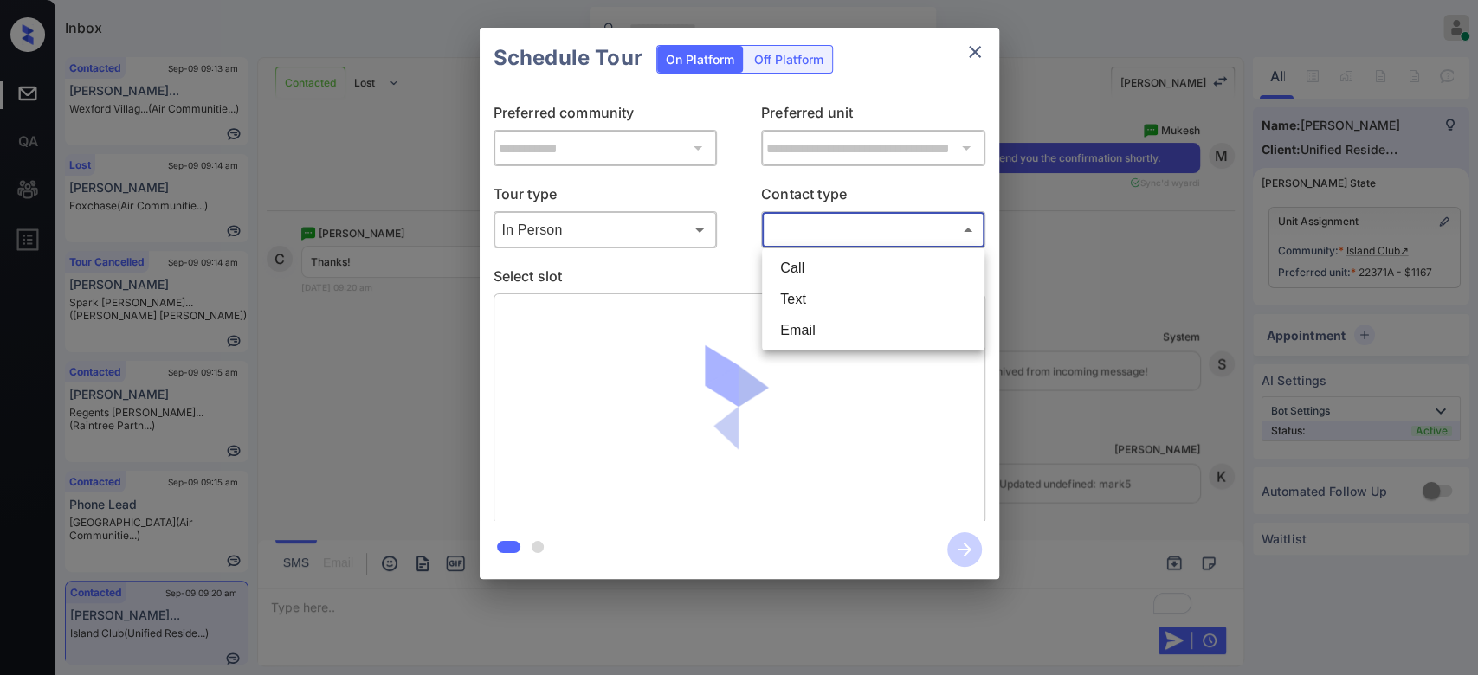
click at [853, 223] on body "Inbox Mukesh Online Set yourself offline Set yourself on break Profile Switch t…" at bounding box center [739, 337] width 1478 height 675
click at [828, 300] on li "Text" at bounding box center [873, 299] width 214 height 31
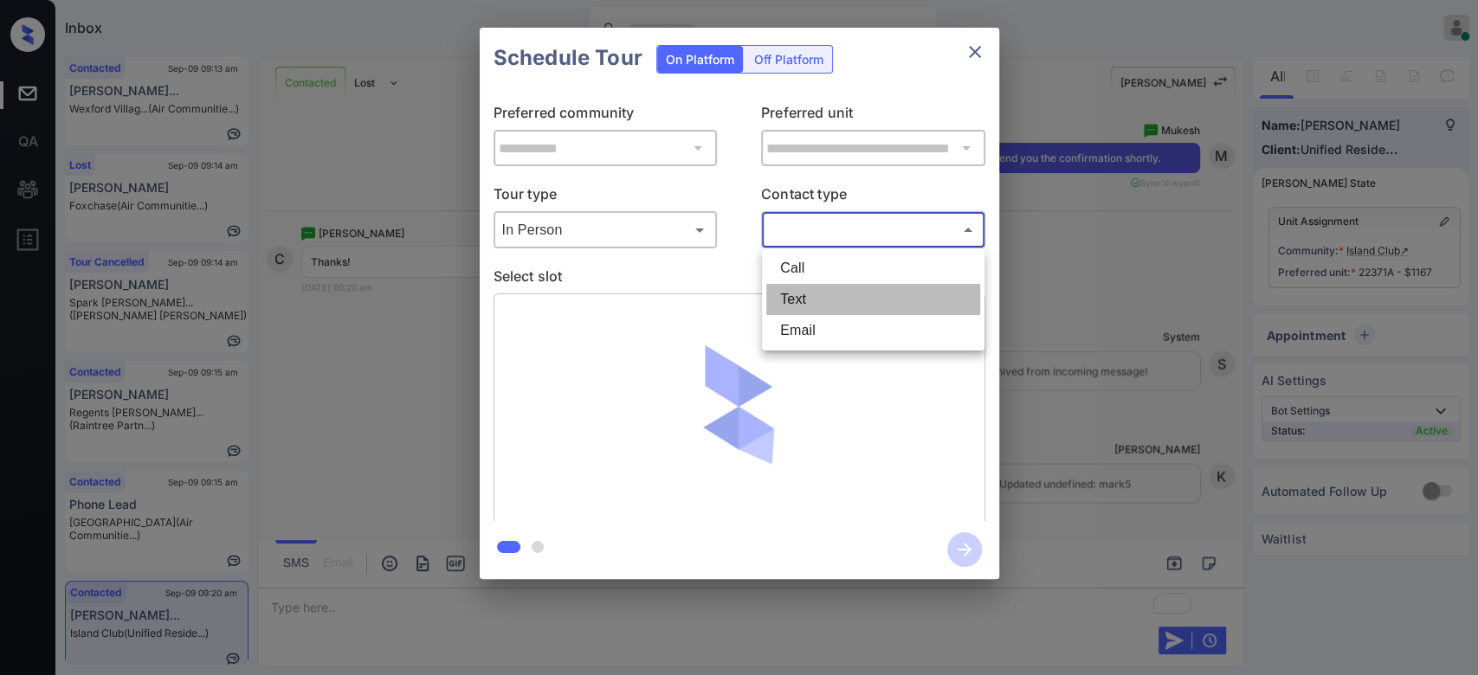
type input "****"
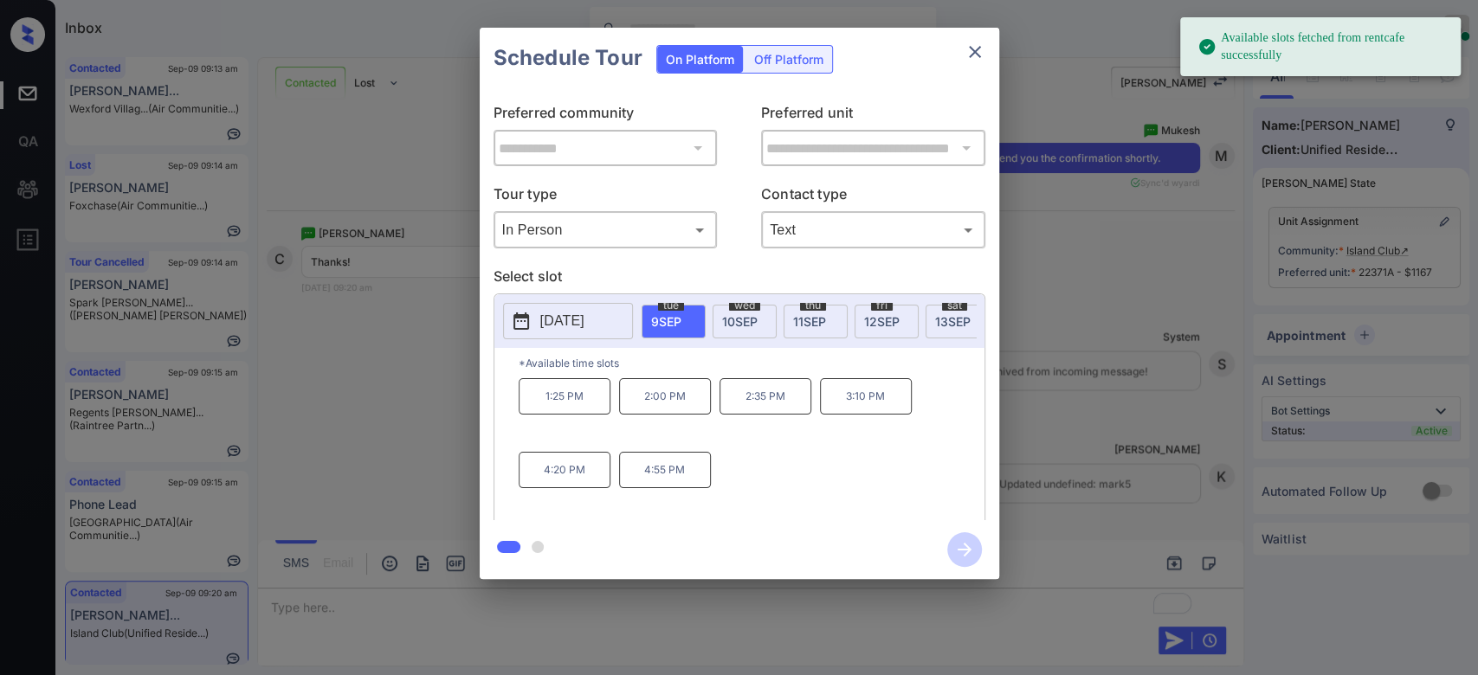
click at [655, 488] on p "4:55 PM" at bounding box center [665, 470] width 92 height 36
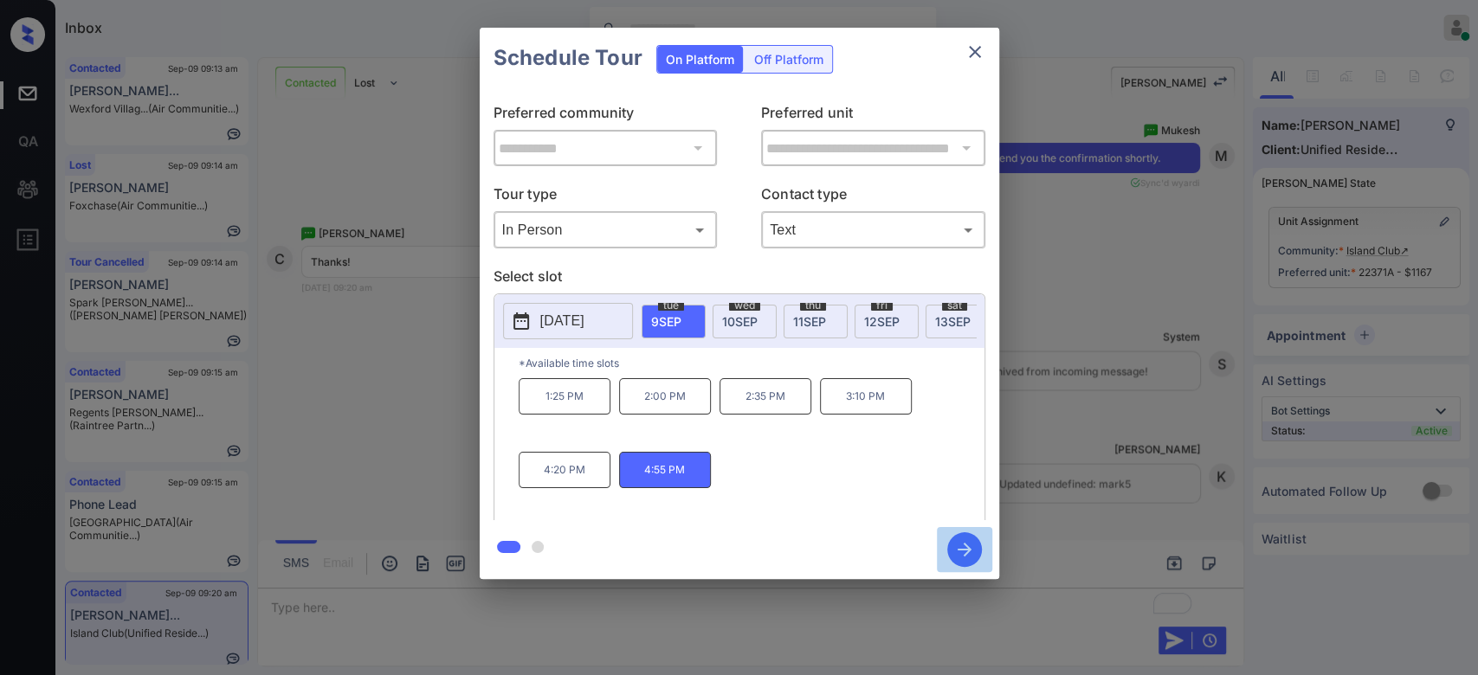
click at [972, 559] on icon "button" at bounding box center [964, 549] width 35 height 35
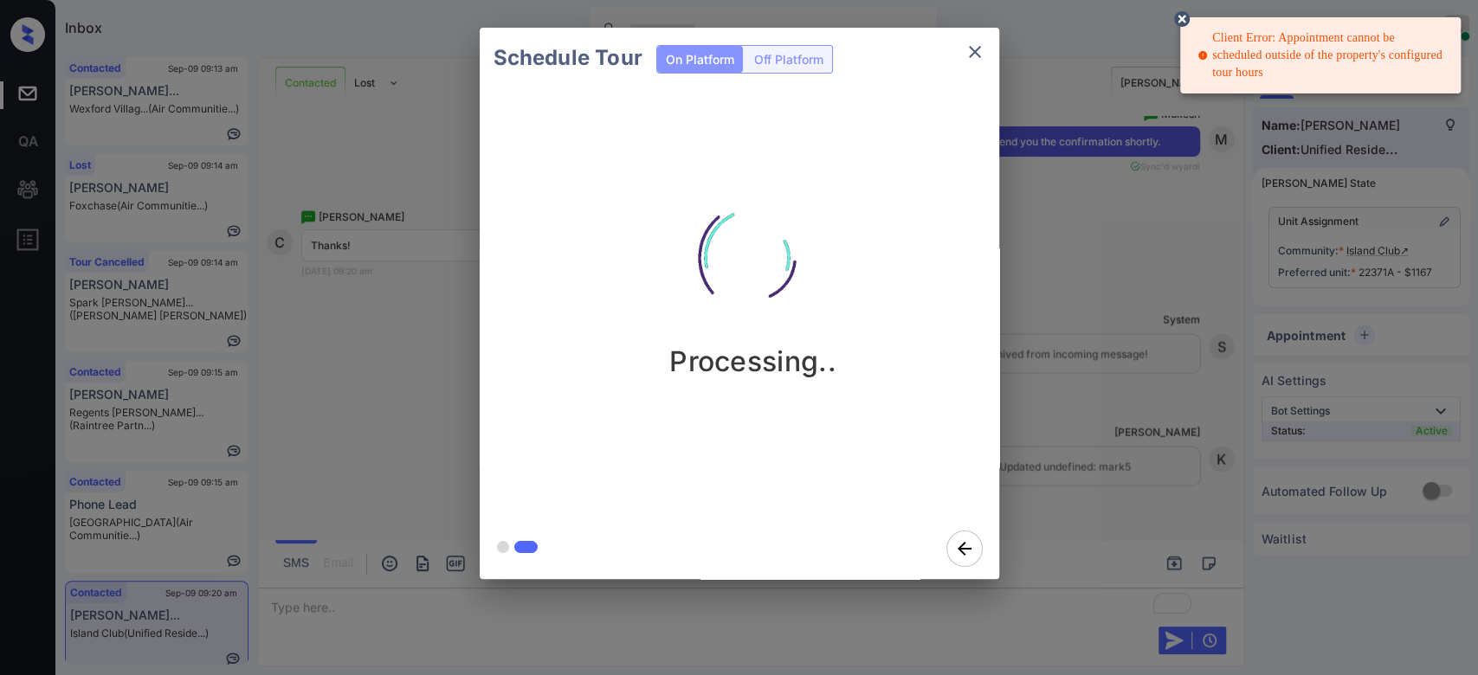
click at [1087, 246] on div "Schedule Tour On Platform Off Platform Processing.." at bounding box center [739, 303] width 1478 height 607
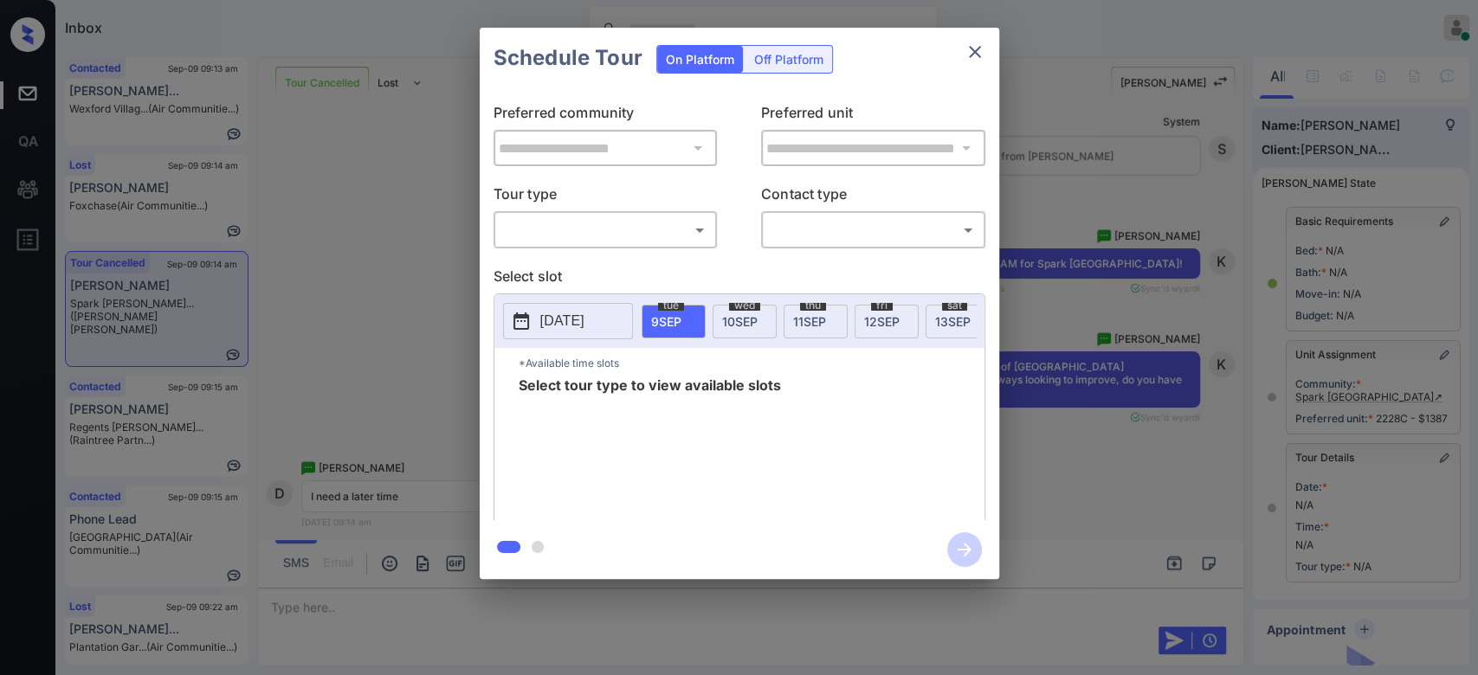
scroll to position [201, 0]
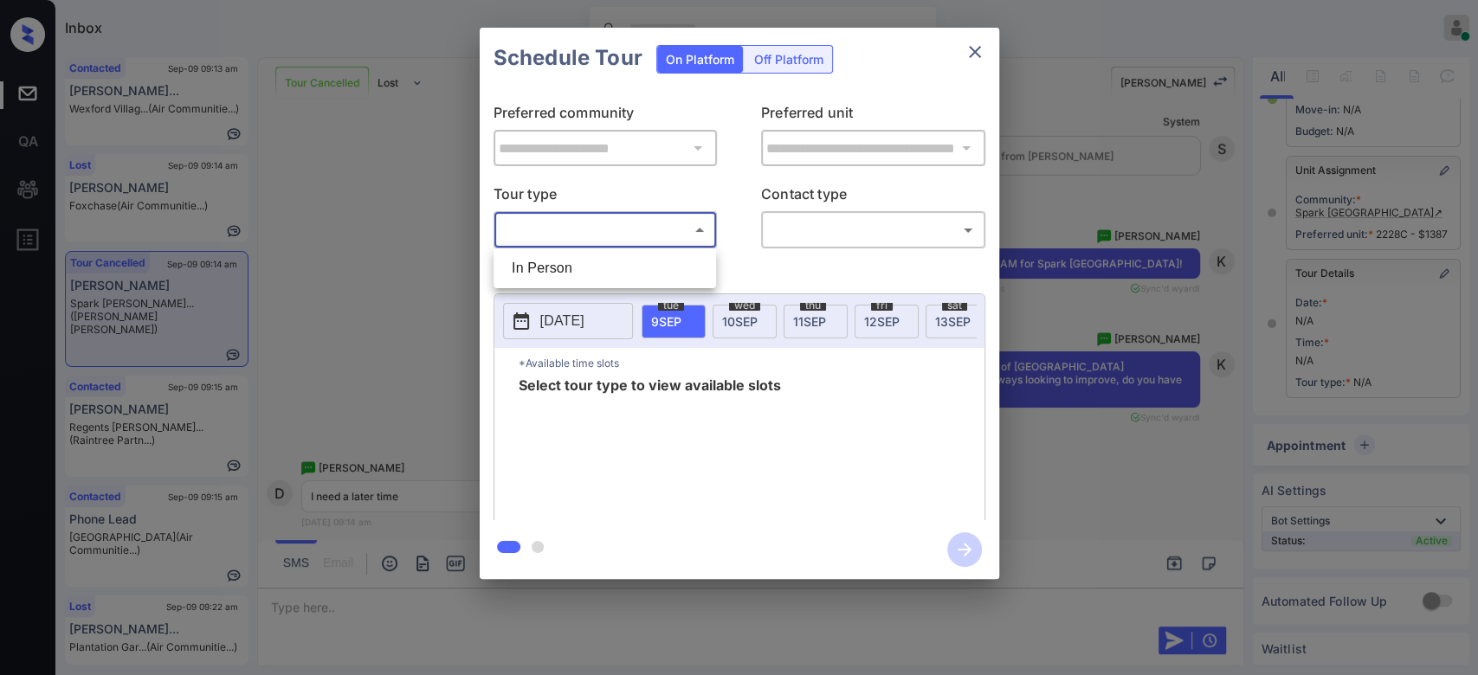
click at [700, 233] on body "Inbox Mukesh Online Set yourself offline Set yourself on break Profile Switch t…" at bounding box center [739, 337] width 1478 height 675
click at [599, 268] on li "In Person" at bounding box center [605, 268] width 214 height 31
type input "********"
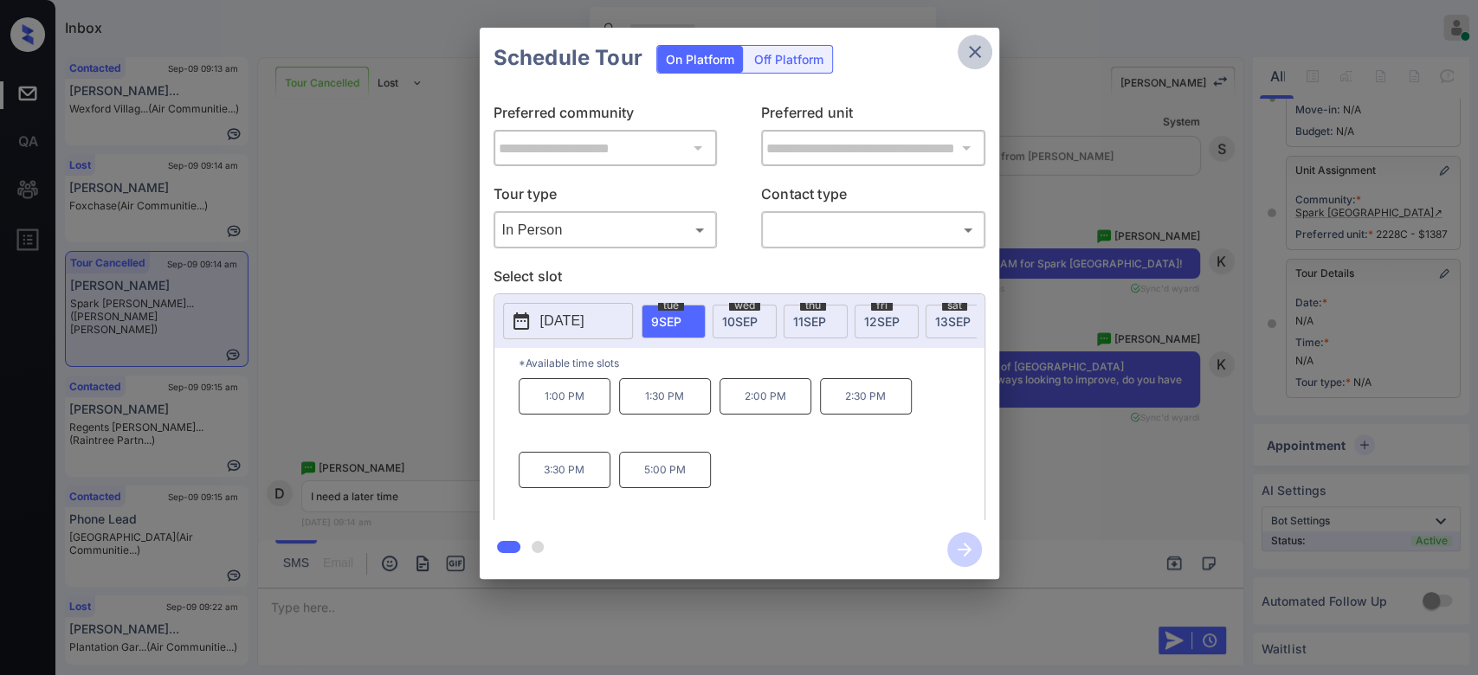
click at [972, 54] on icon "close" at bounding box center [975, 52] width 12 height 12
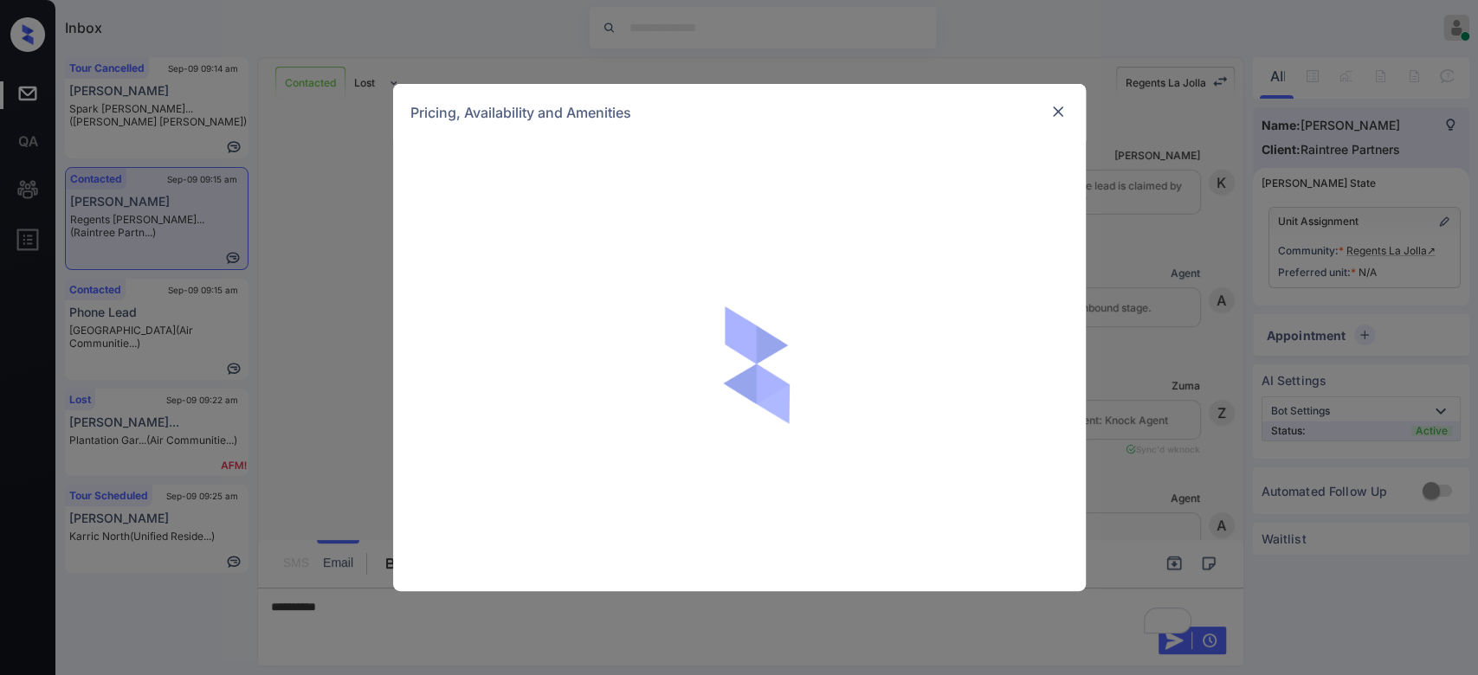
scroll to position [1337, 0]
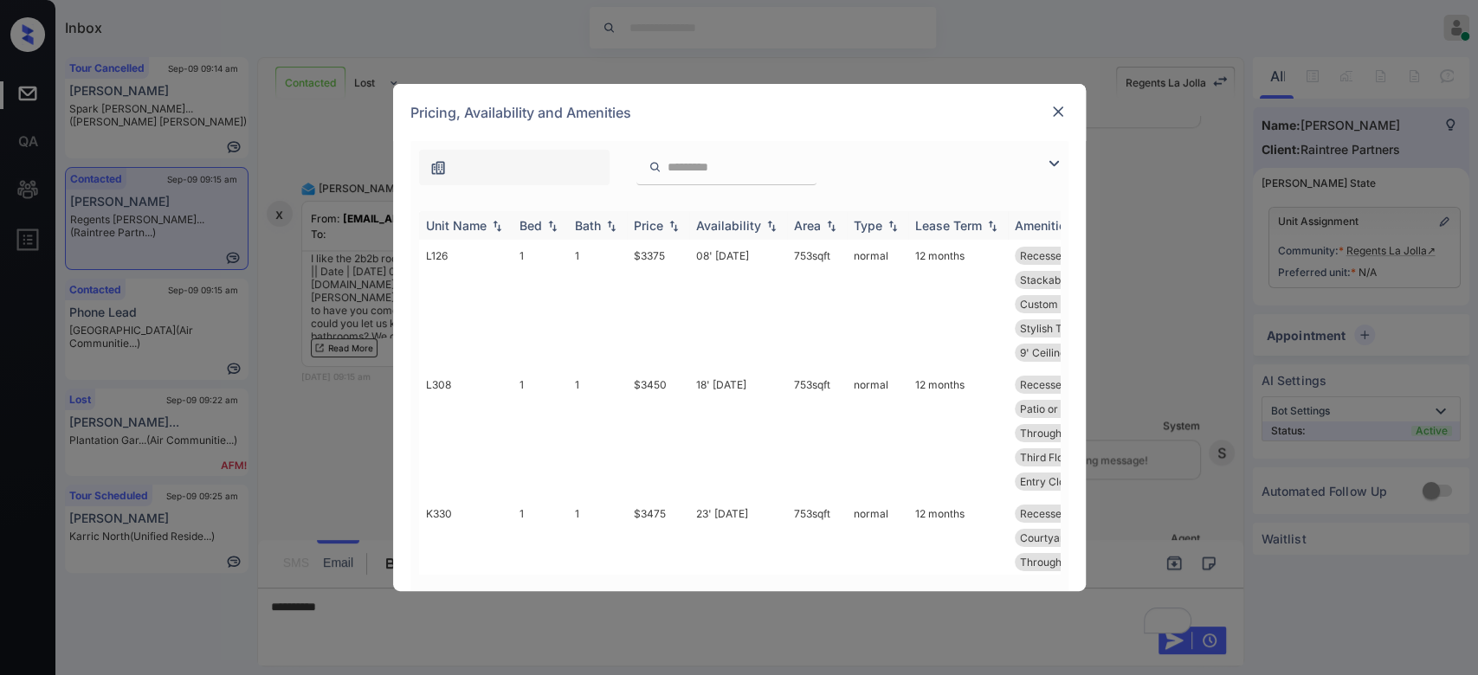
click at [668, 223] on img at bounding box center [673, 226] width 17 height 12
click at [668, 223] on img at bounding box center [673, 225] width 17 height 13
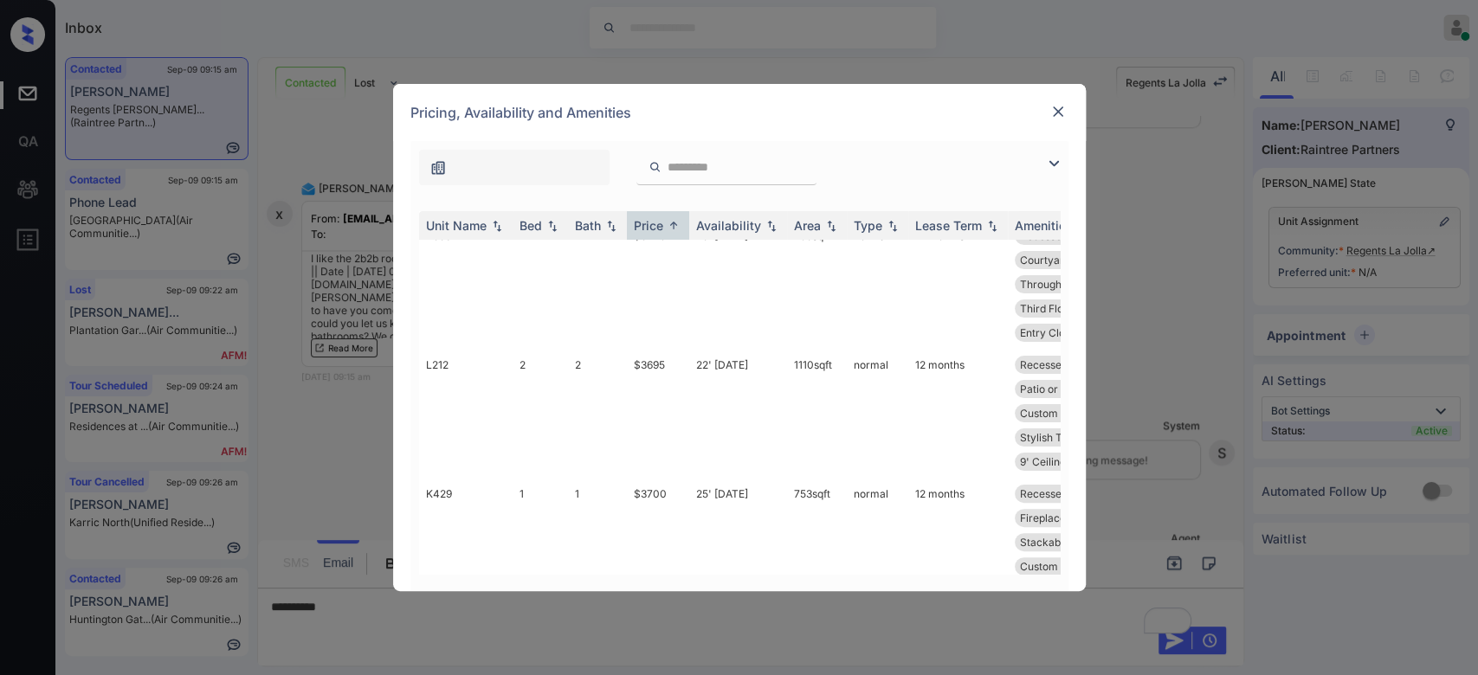
scroll to position [287, 0]
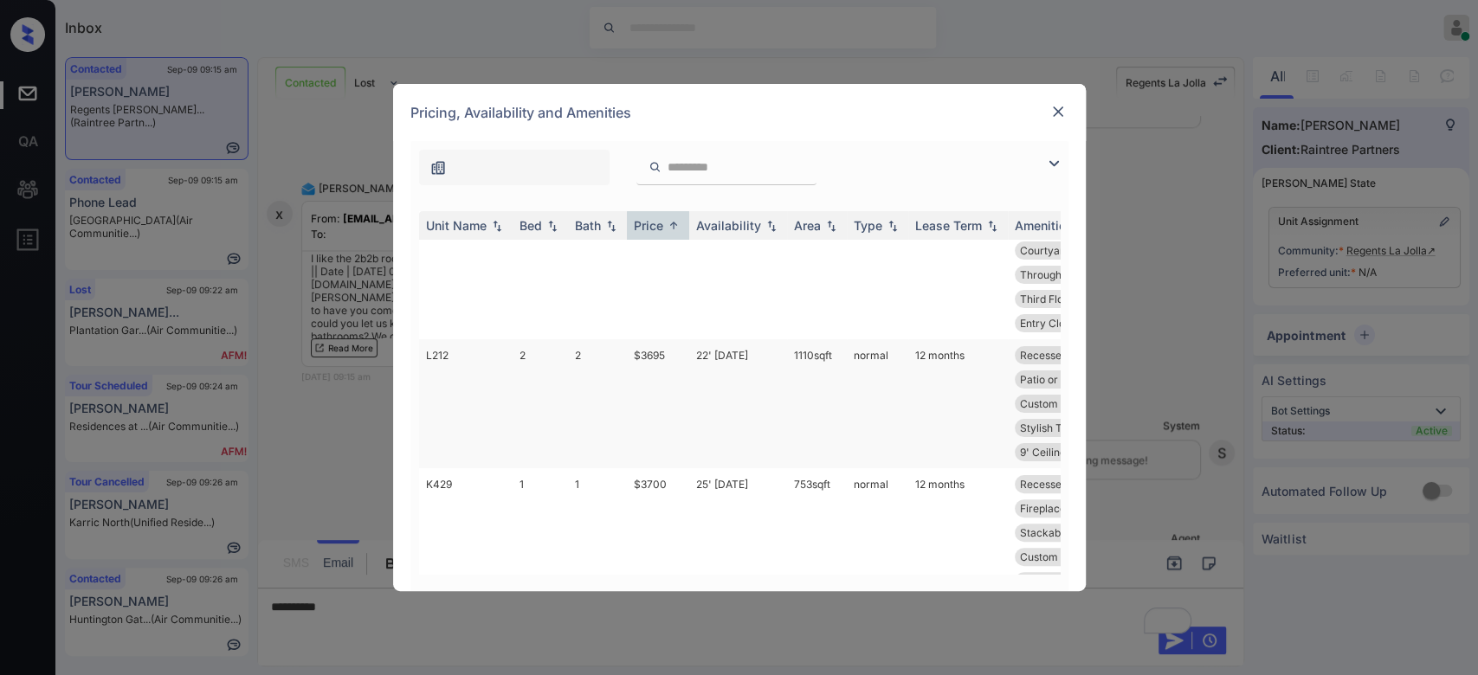
click at [651, 358] on td "$3695" at bounding box center [658, 403] width 62 height 129
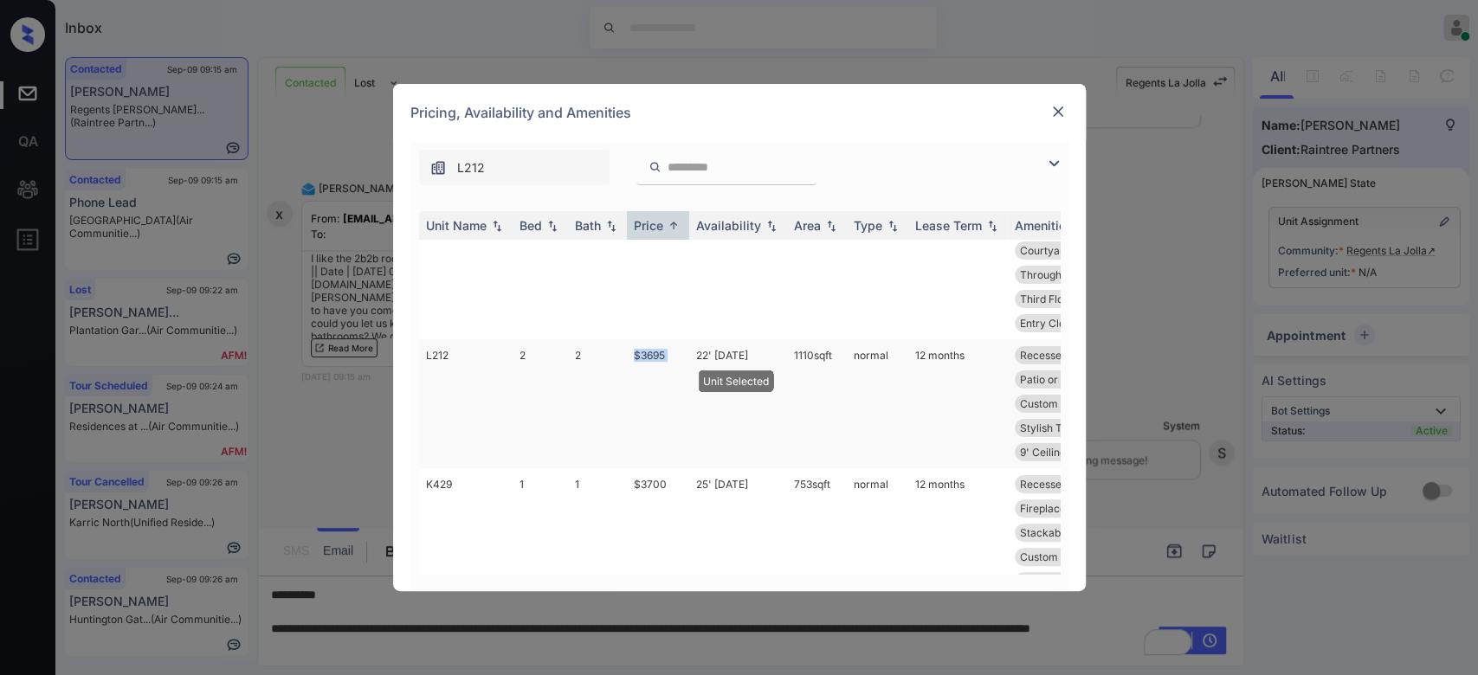
click at [651, 358] on td "$3695" at bounding box center [658, 403] width 62 height 129
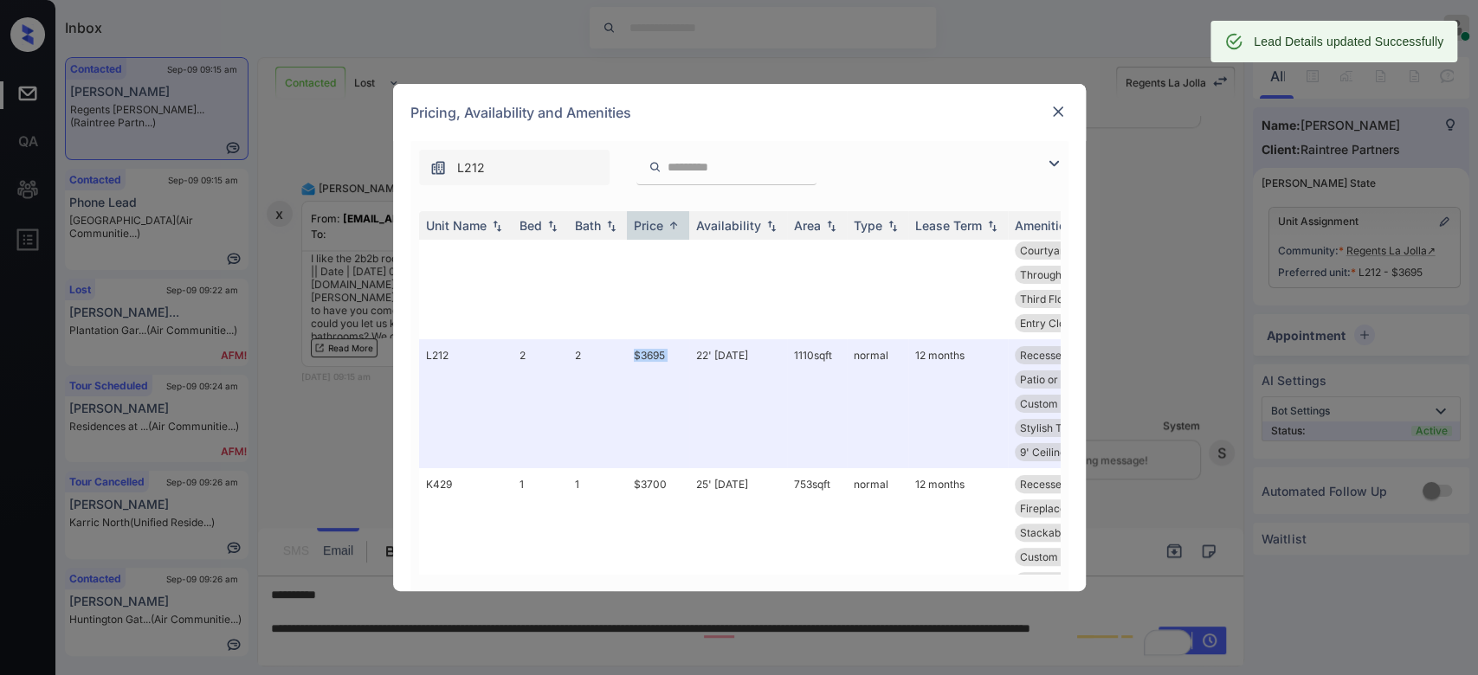
click at [1055, 119] on img at bounding box center [1057, 111] width 17 height 17
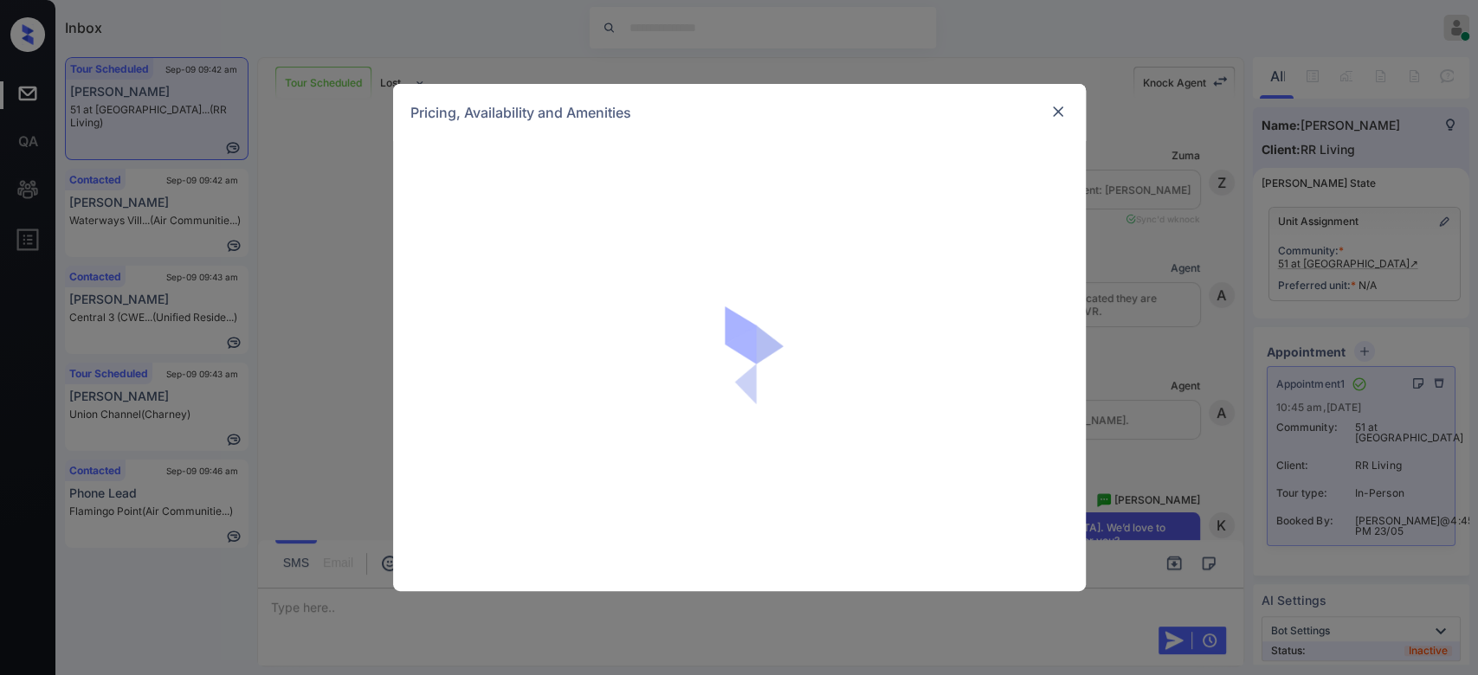
scroll to position [12616, 0]
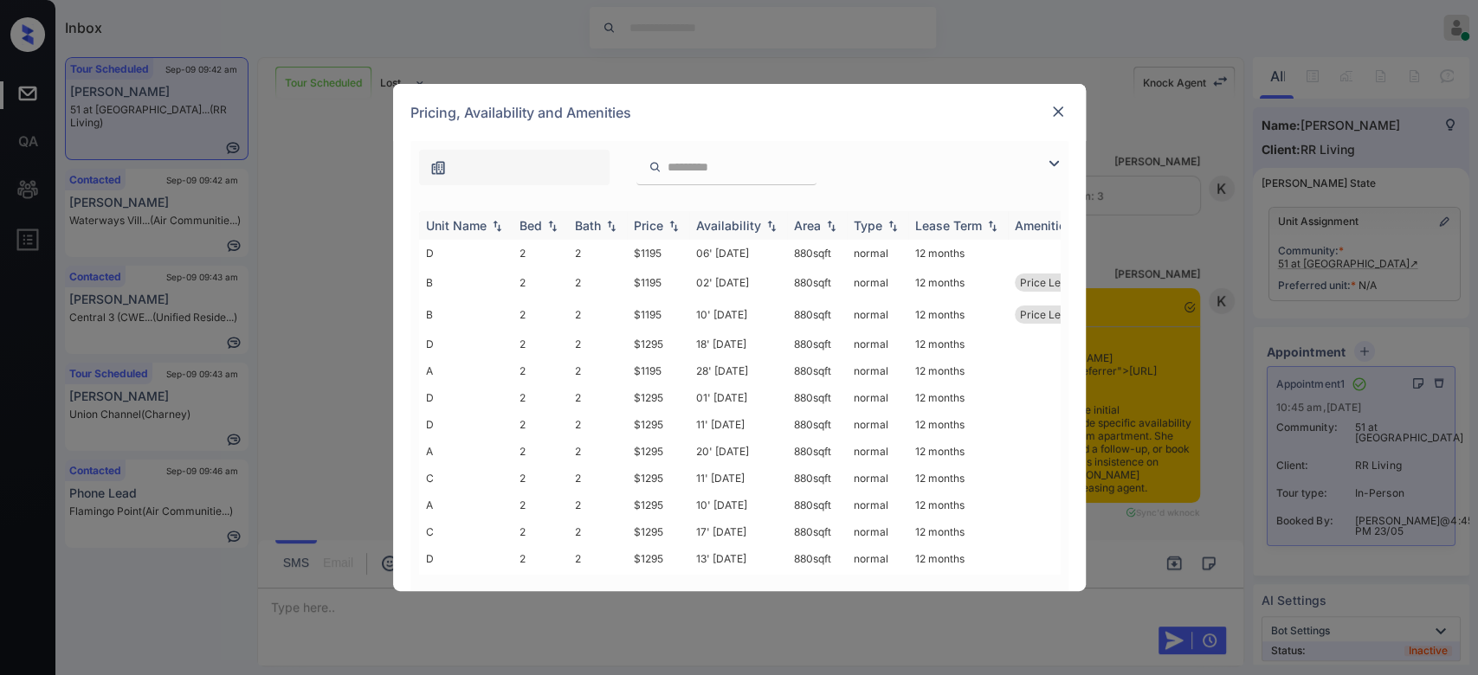
click at [654, 227] on div "Price" at bounding box center [648, 225] width 29 height 15
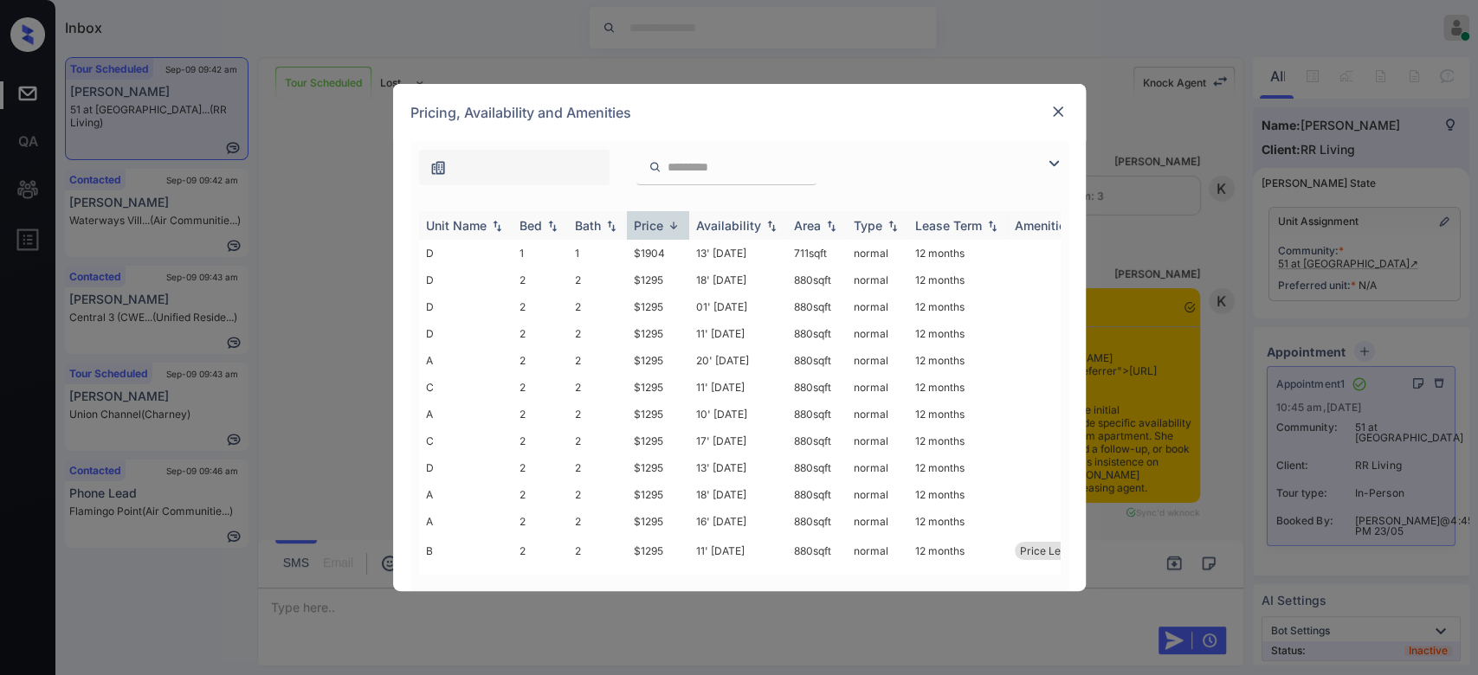
click at [654, 227] on div "Price" at bounding box center [648, 225] width 29 height 15
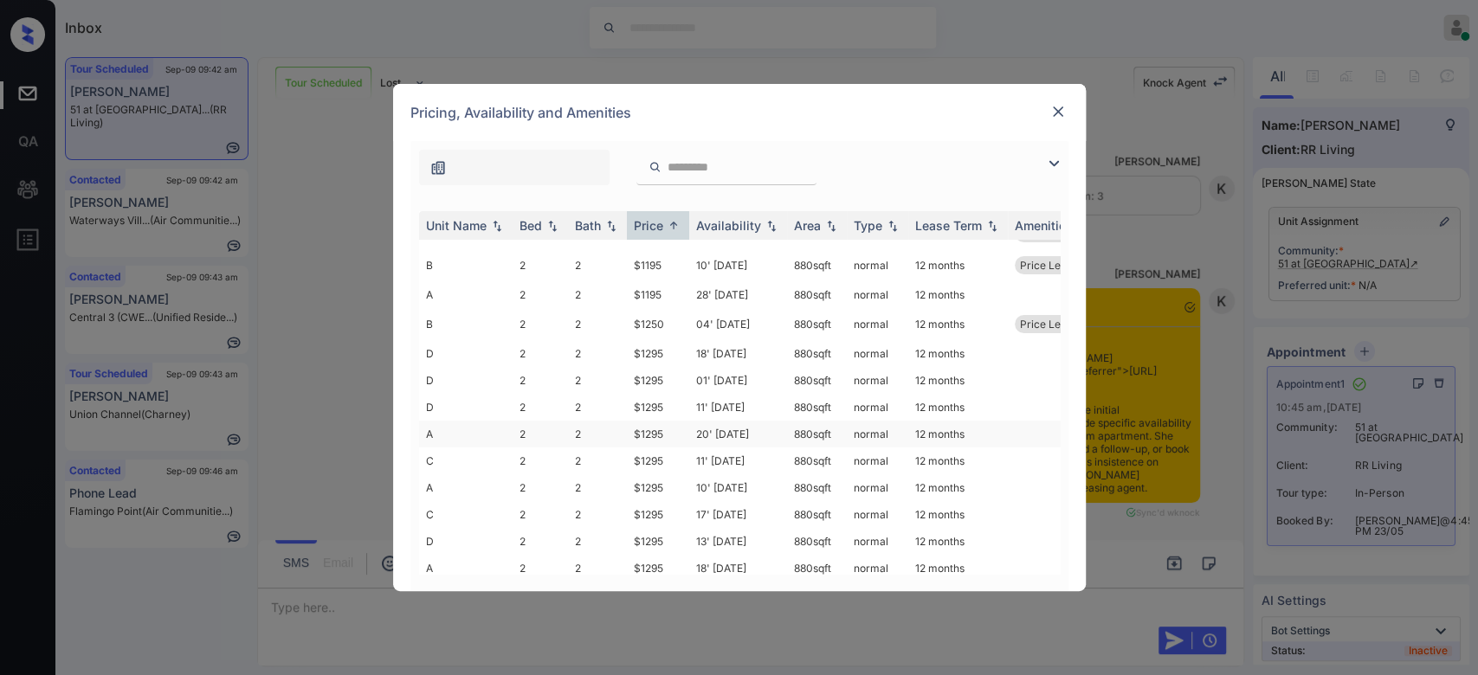
scroll to position [0, 0]
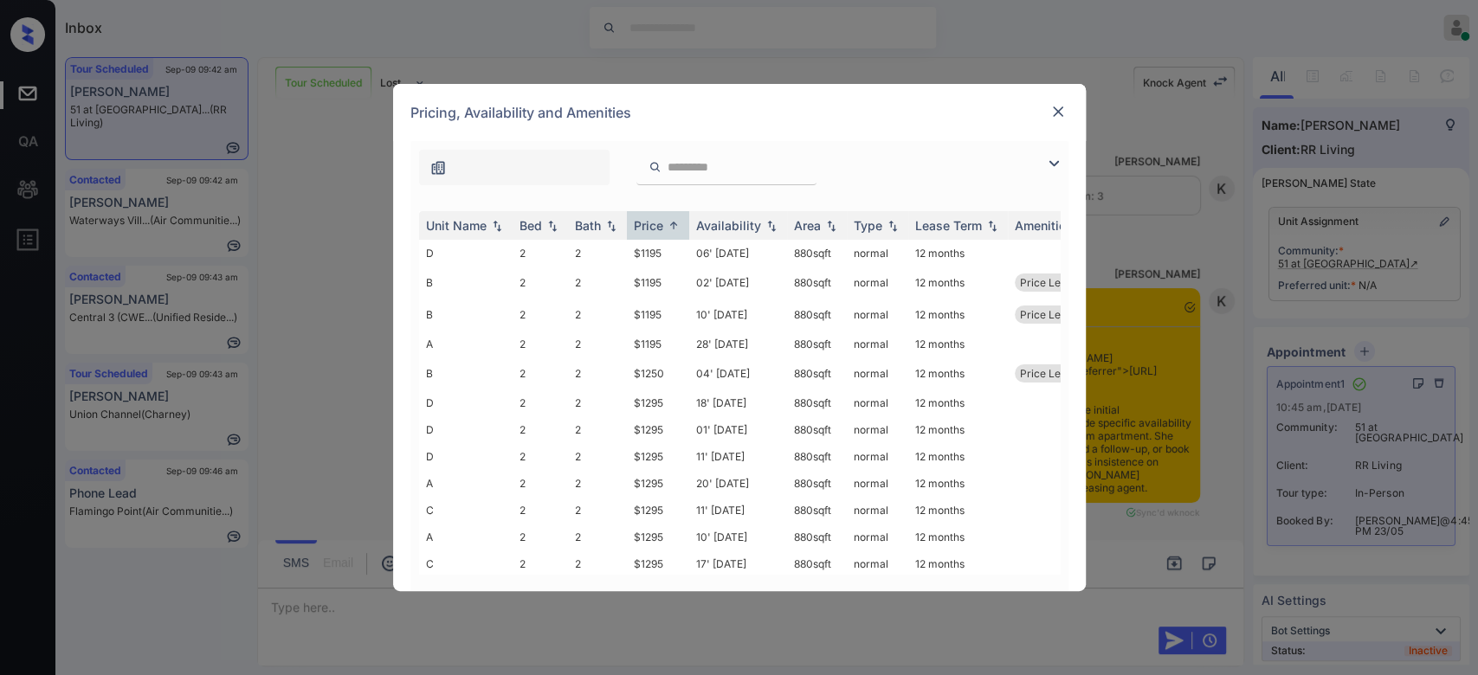
click at [1050, 113] on img at bounding box center [1057, 111] width 17 height 17
